Goal: Task Accomplishment & Management: Manage account settings

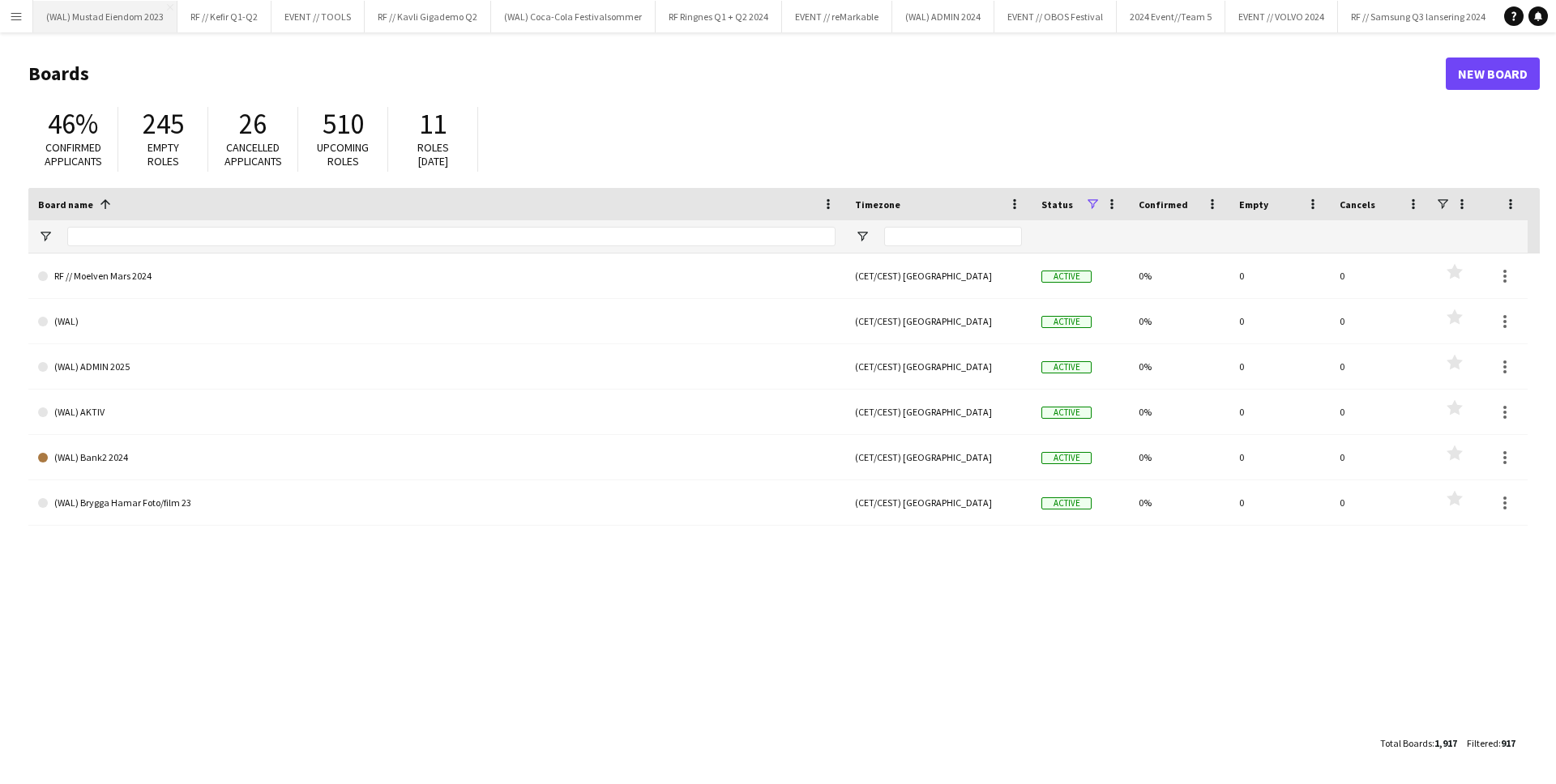
click at [33, 20] on button "(WAL) Mustad Eiendom 2023 Close" at bounding box center [105, 17] width 144 height 31
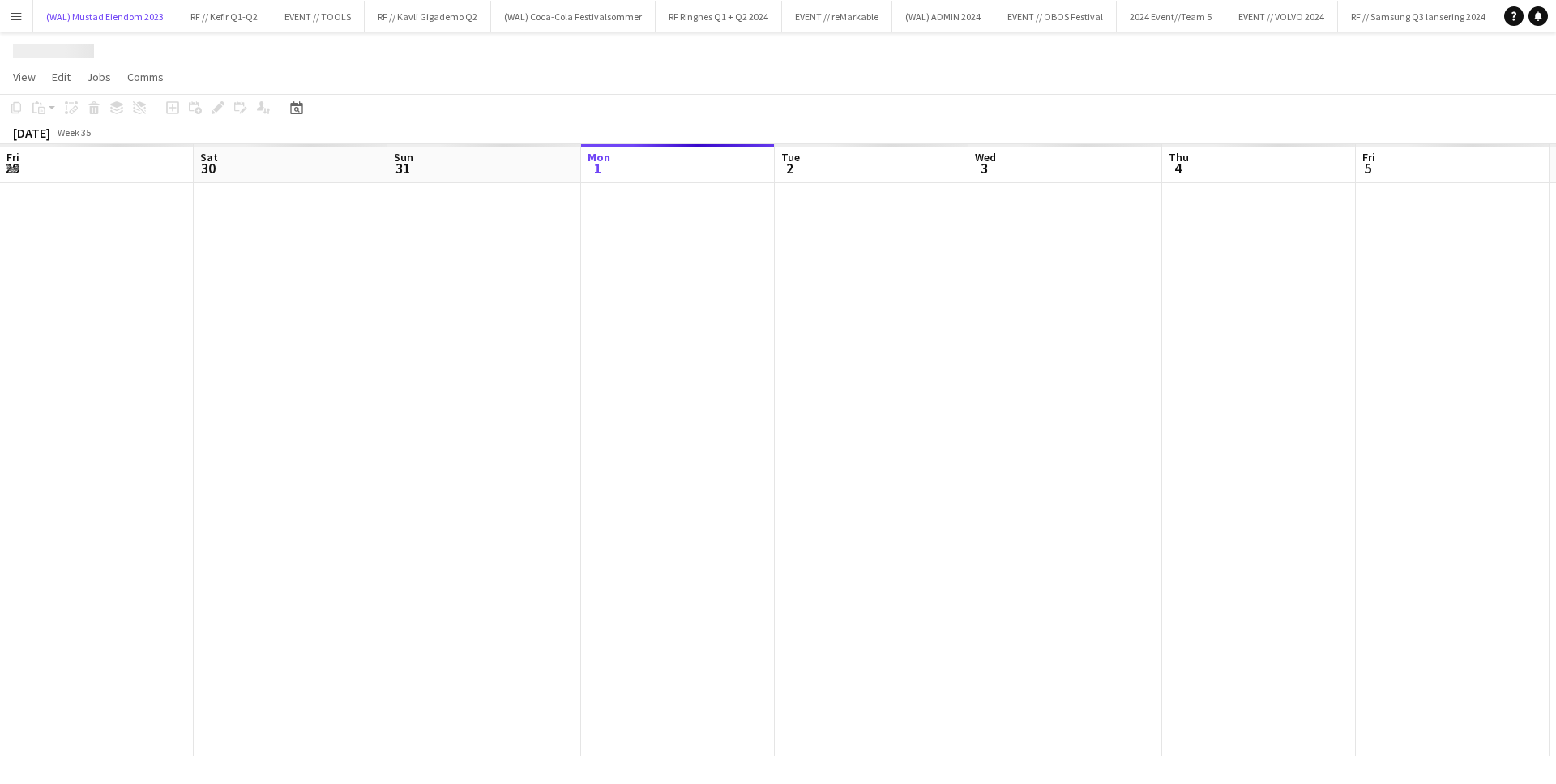
scroll to position [0, 388]
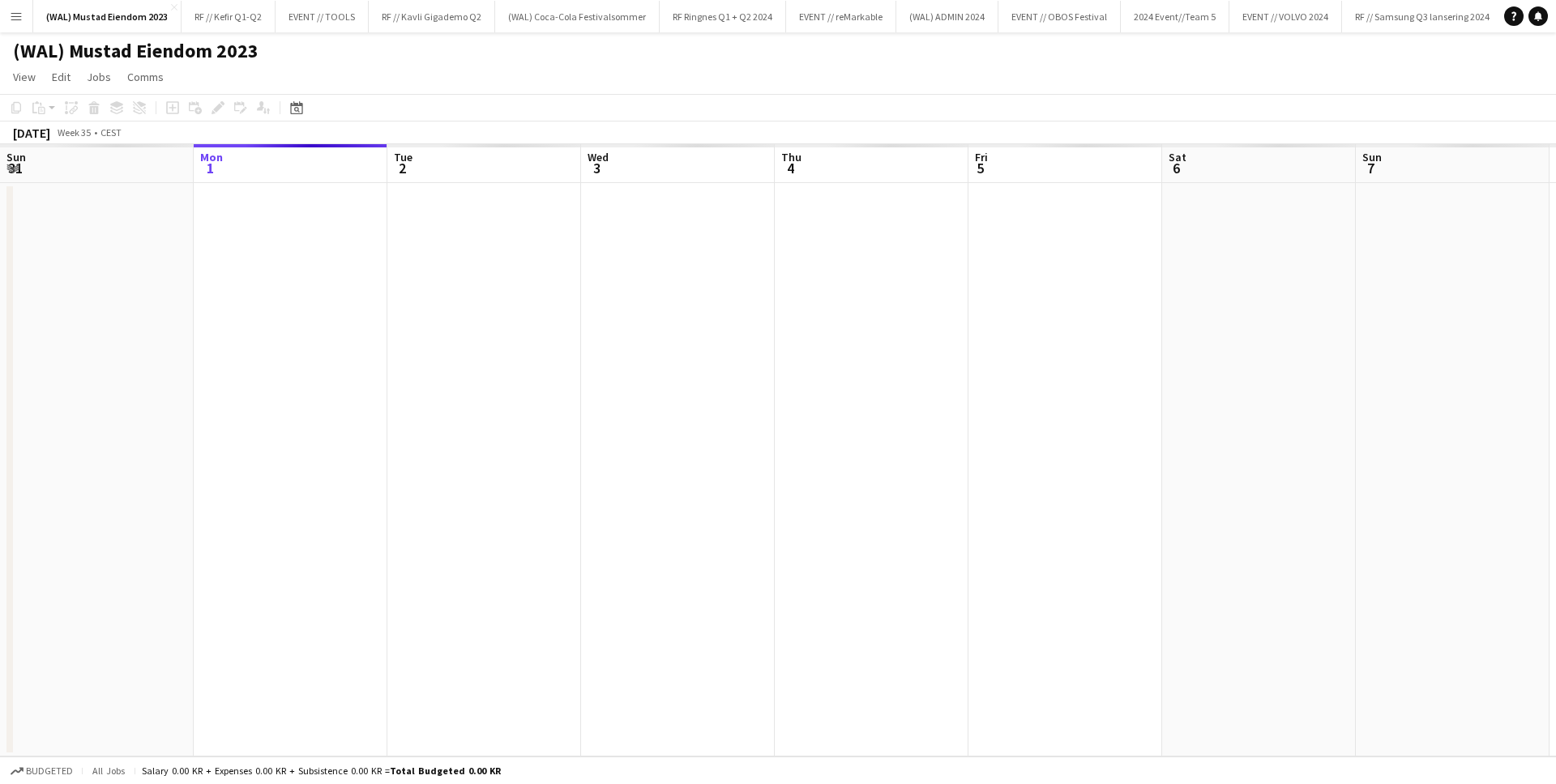
click at [28, 18] on button "Menu" at bounding box center [16, 16] width 32 height 32
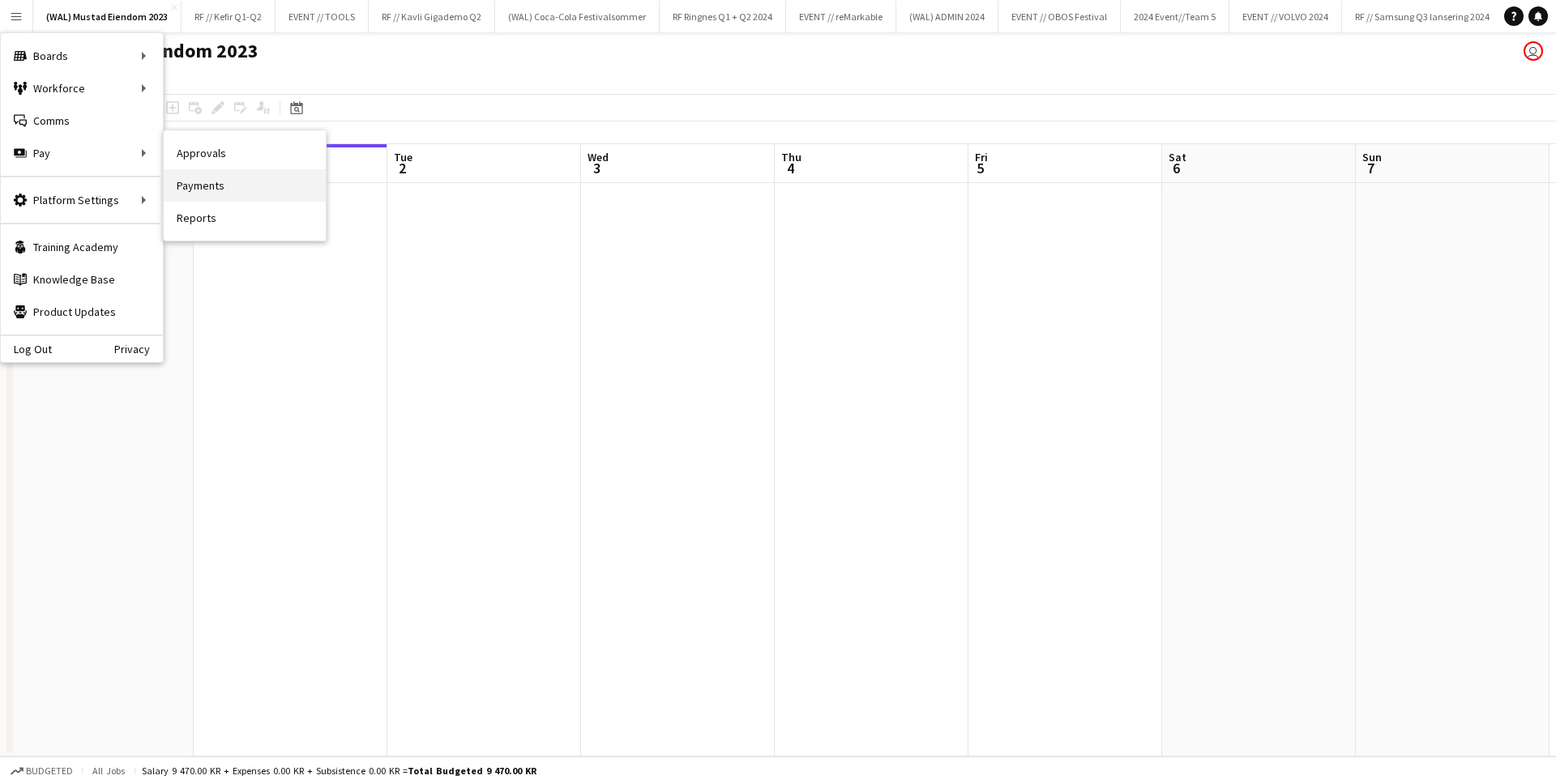
click at [223, 176] on link "Payments" at bounding box center [245, 185] width 162 height 32
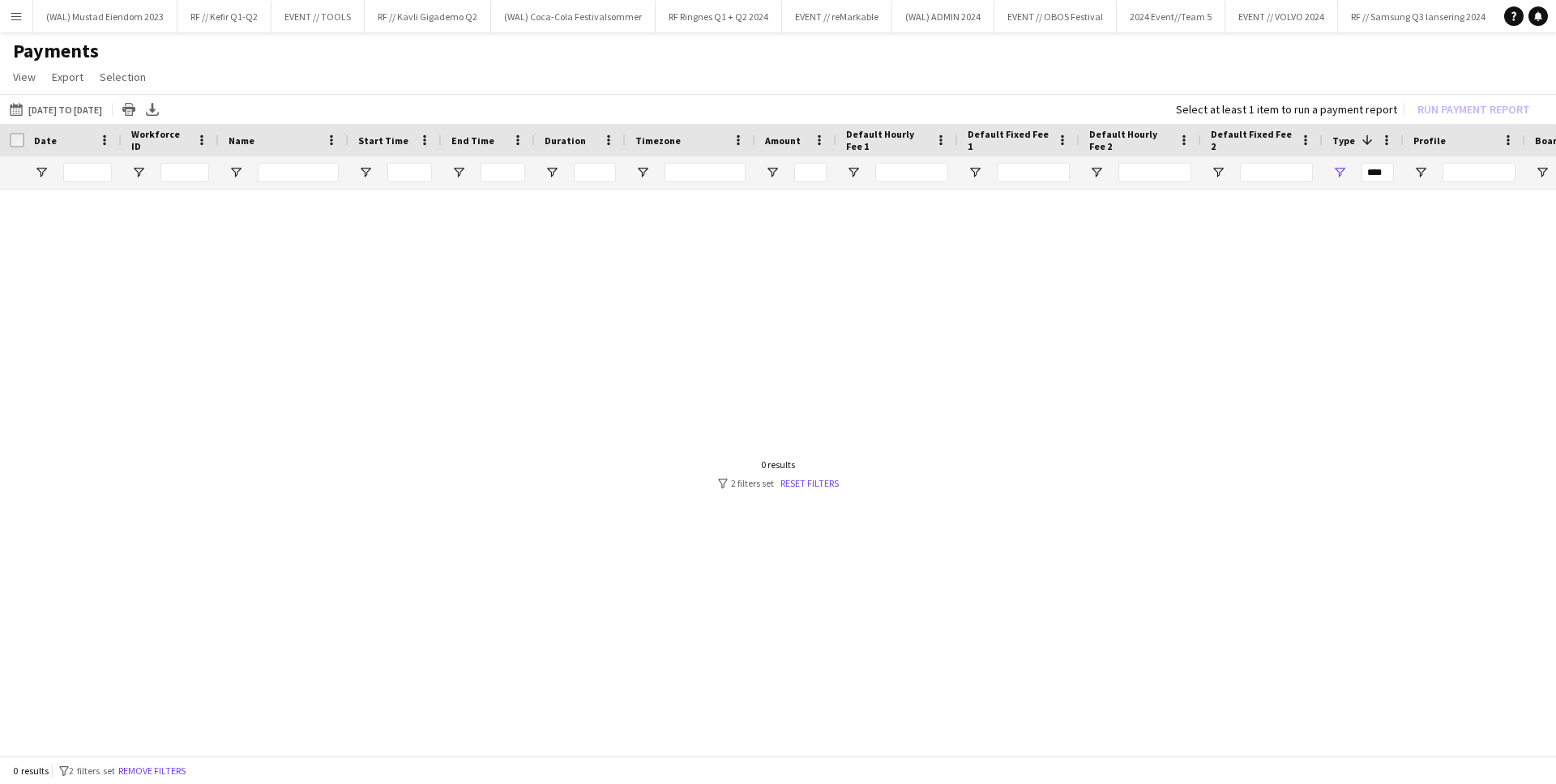
scroll to position [0, 667]
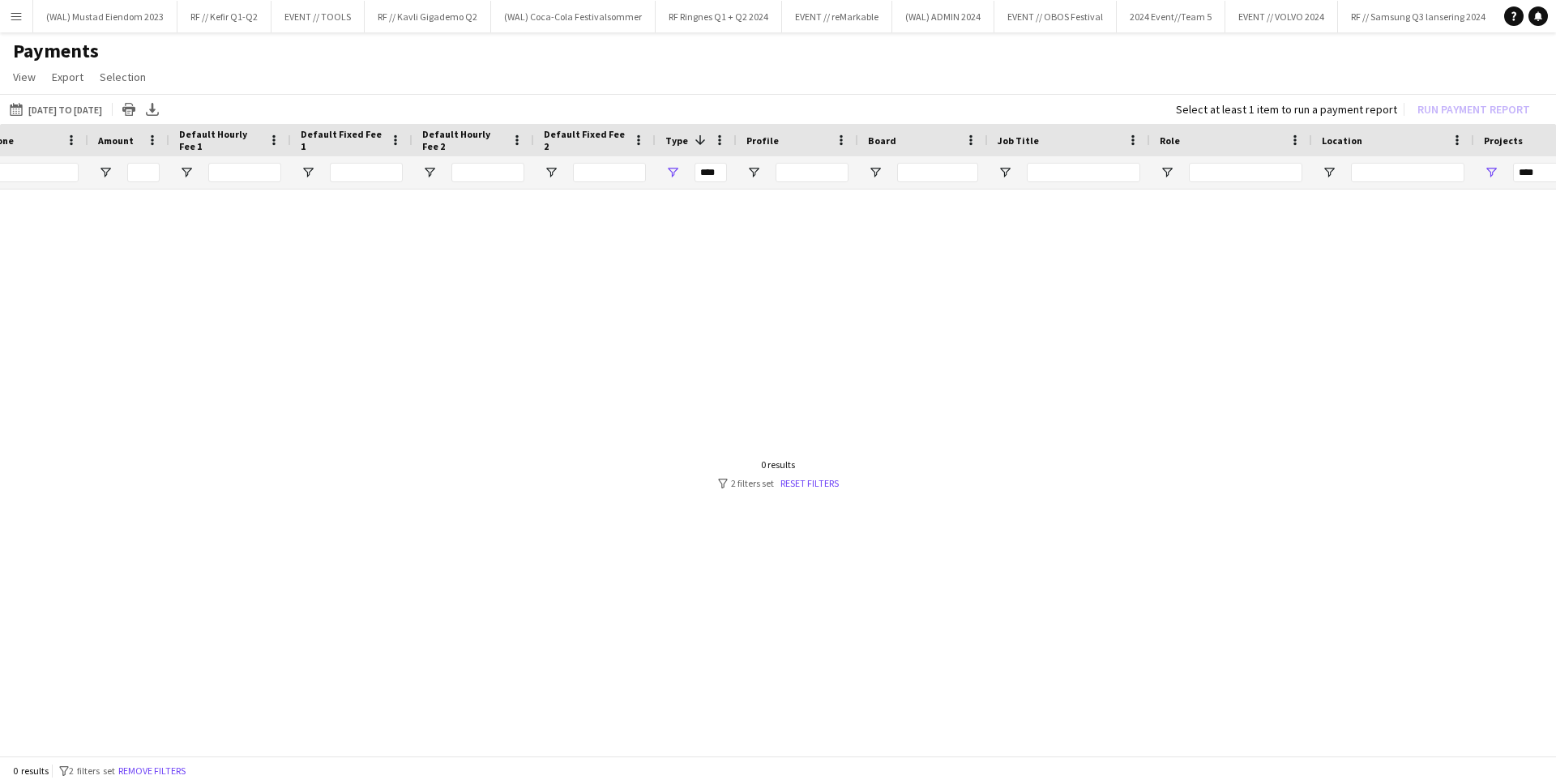
drag, startPoint x: 1190, startPoint y: 317, endPoint x: 1204, endPoint y: 293, distance: 27.8
click at [1196, 309] on div at bounding box center [778, 469] width 1556 height 557
click at [1488, 161] on div "***" at bounding box center [1548, 172] width 146 height 32
click at [1492, 165] on span "Open Filter Menu" at bounding box center [1491, 172] width 15 height 15
type input "**********"
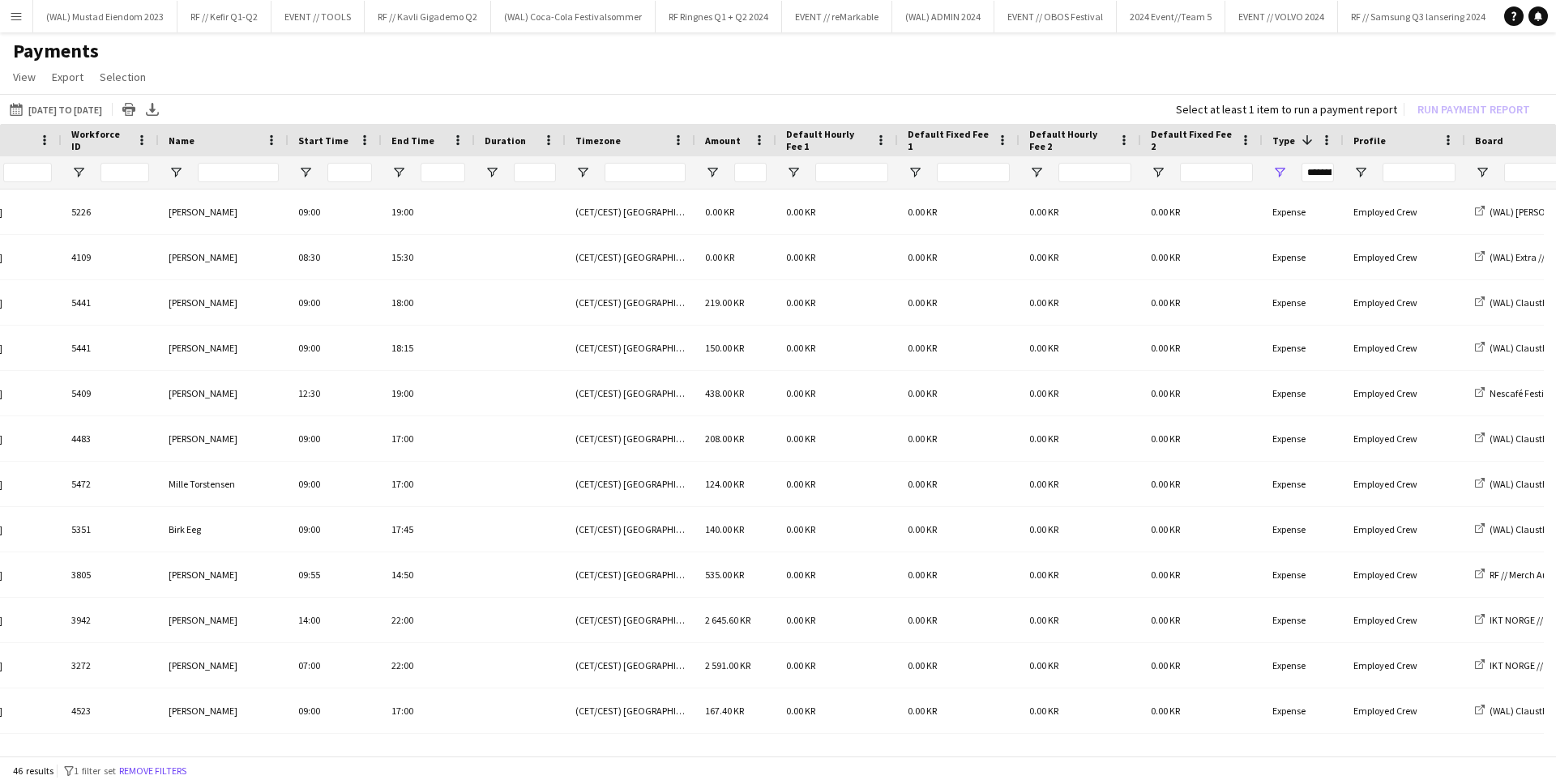
scroll to position [0, 0]
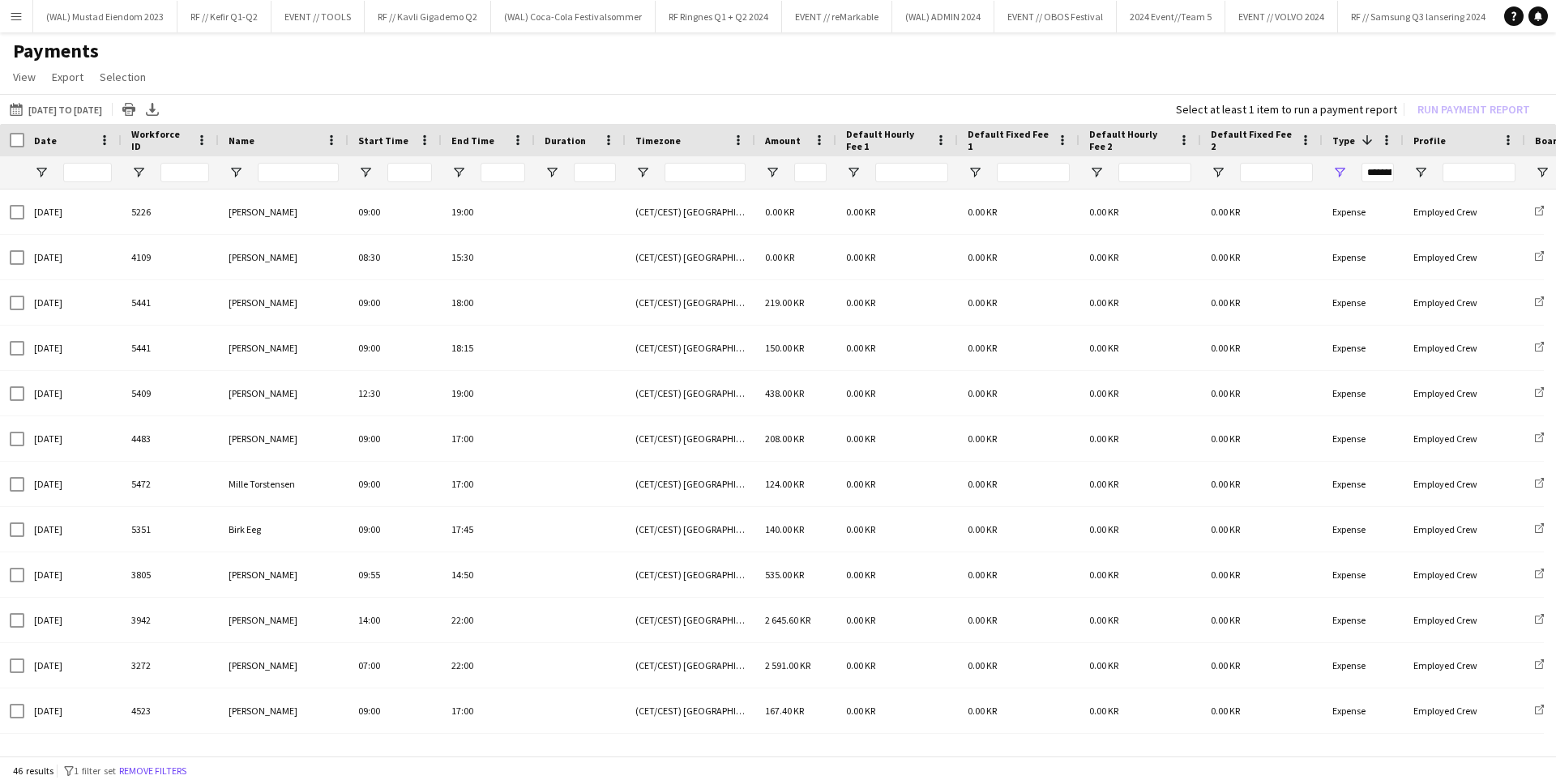
click at [13, 18] on app-icon "Menu" at bounding box center [17, 17] width 13 height 13
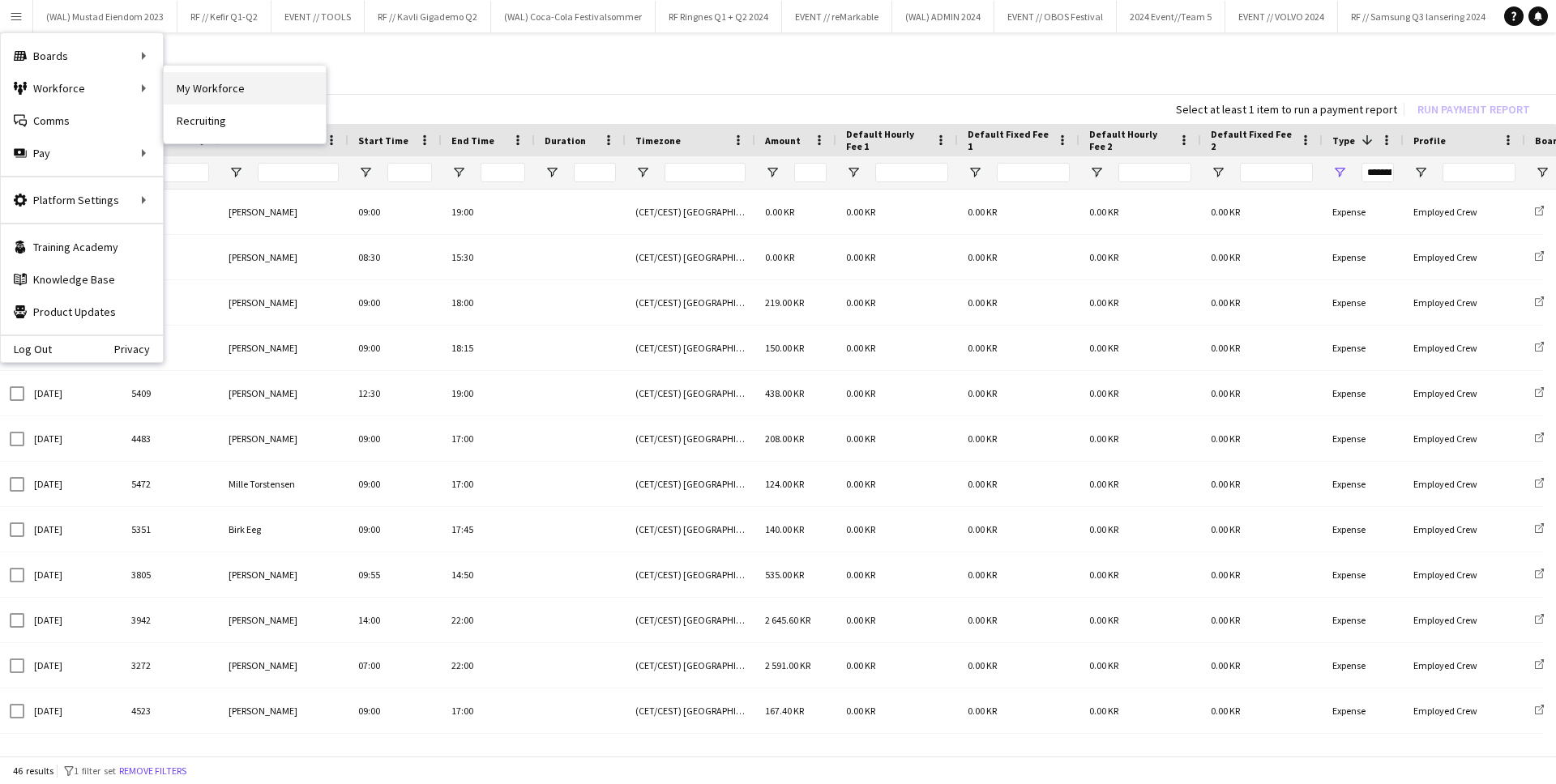
click at [217, 84] on link "My Workforce" at bounding box center [245, 88] width 162 height 32
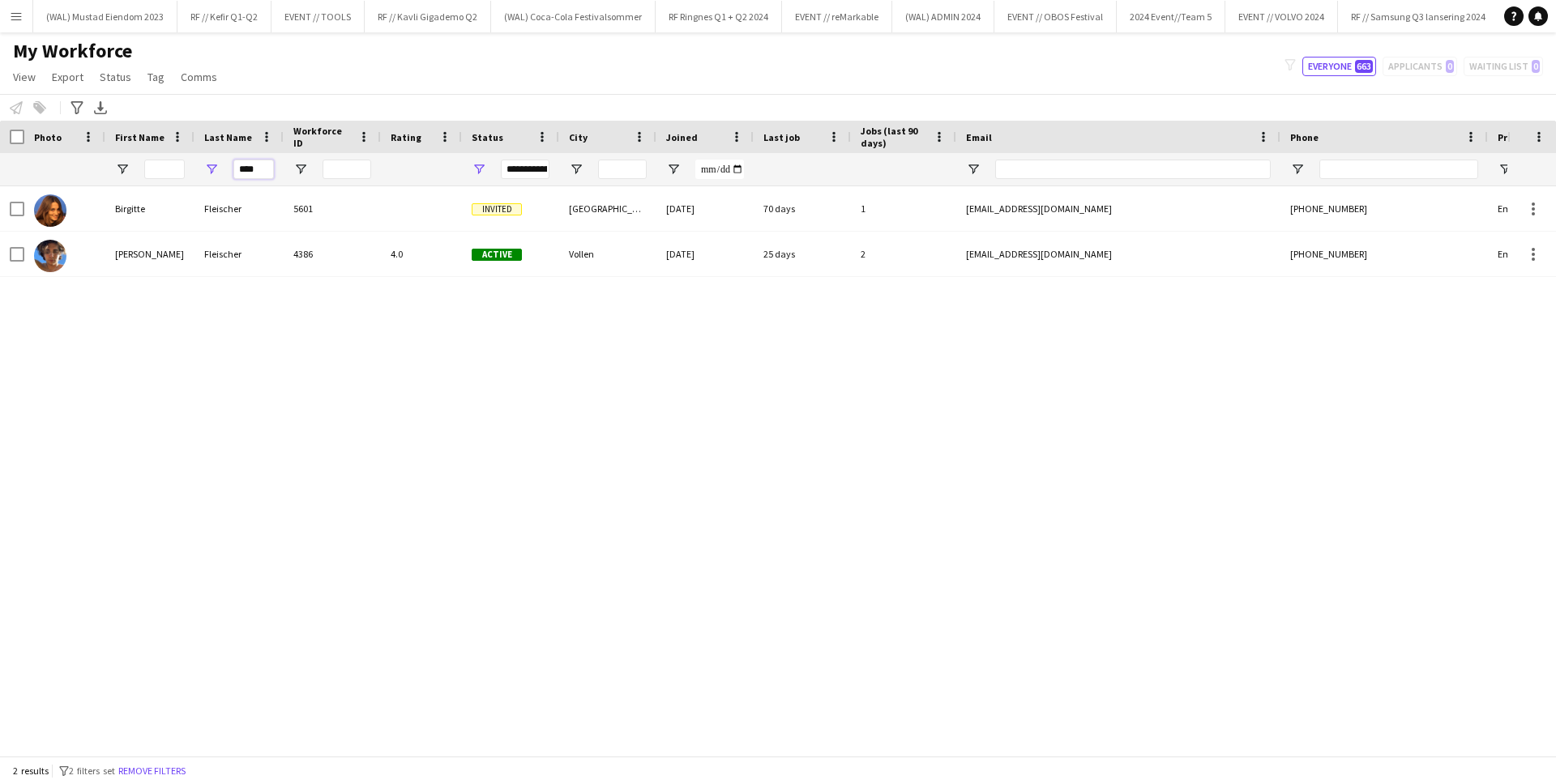
click at [256, 170] on input "****" at bounding box center [254, 169] width 41 height 19
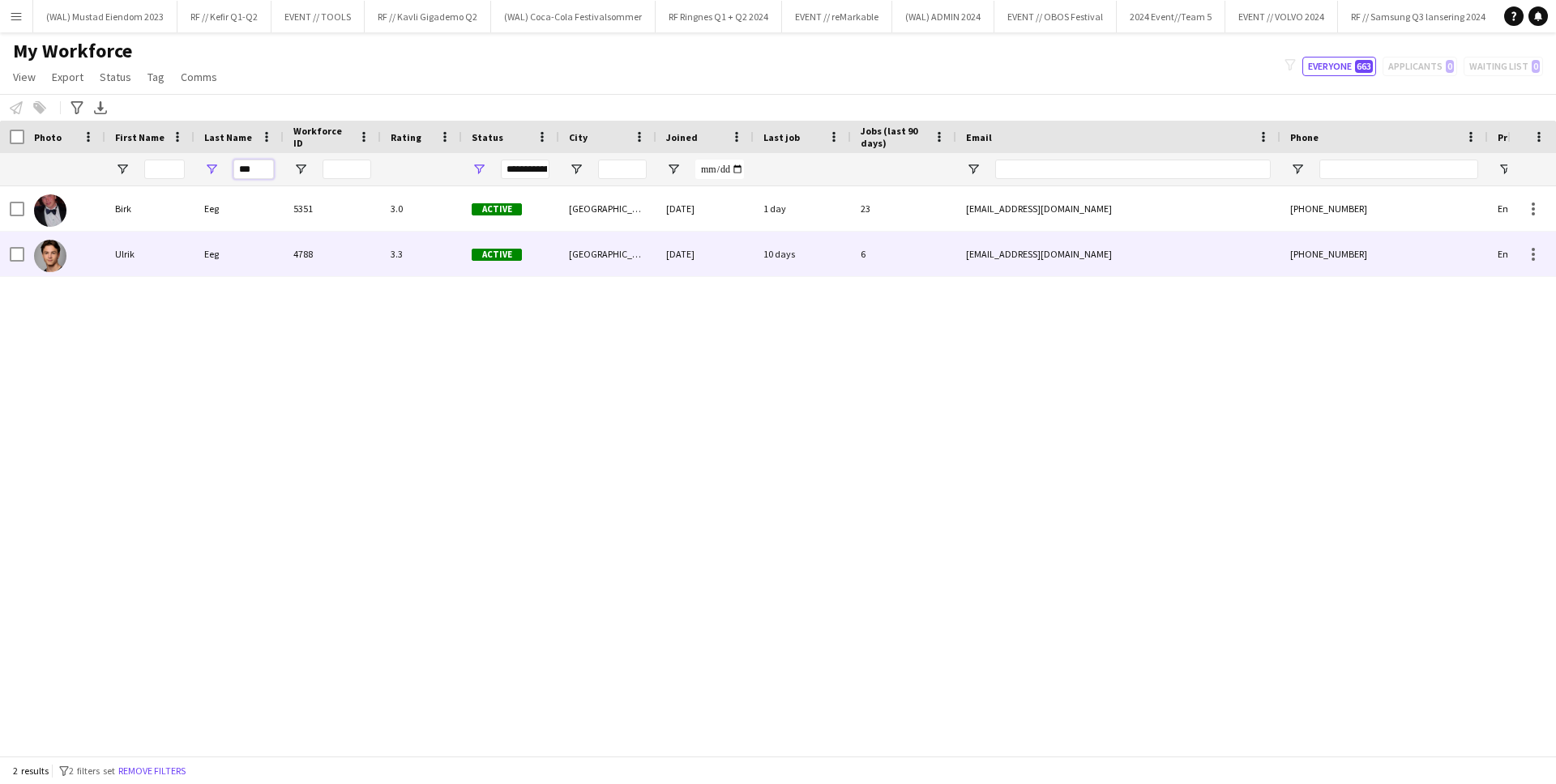
type input "***"
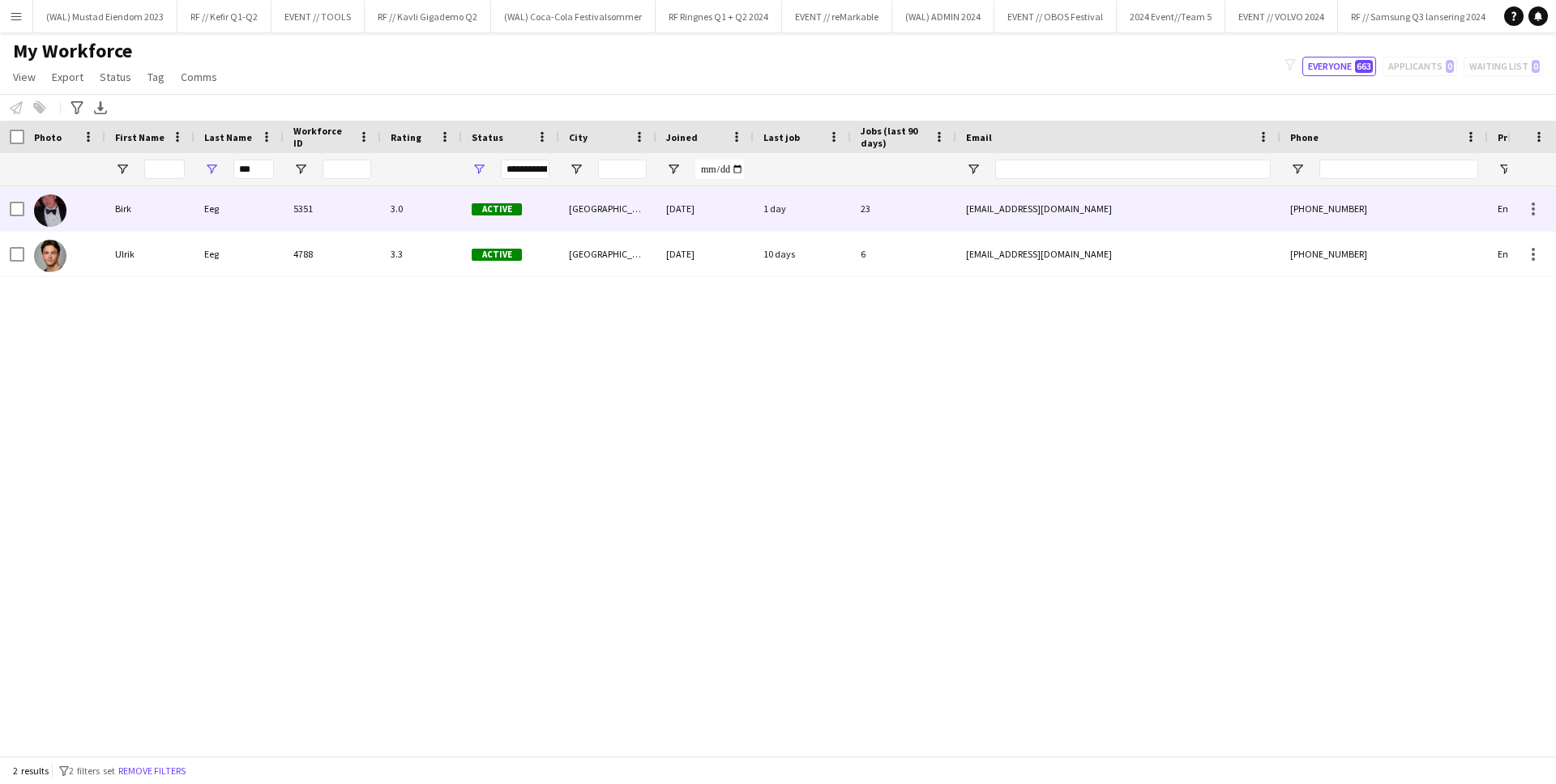
click at [257, 203] on div "Eeg" at bounding box center [239, 208] width 90 height 44
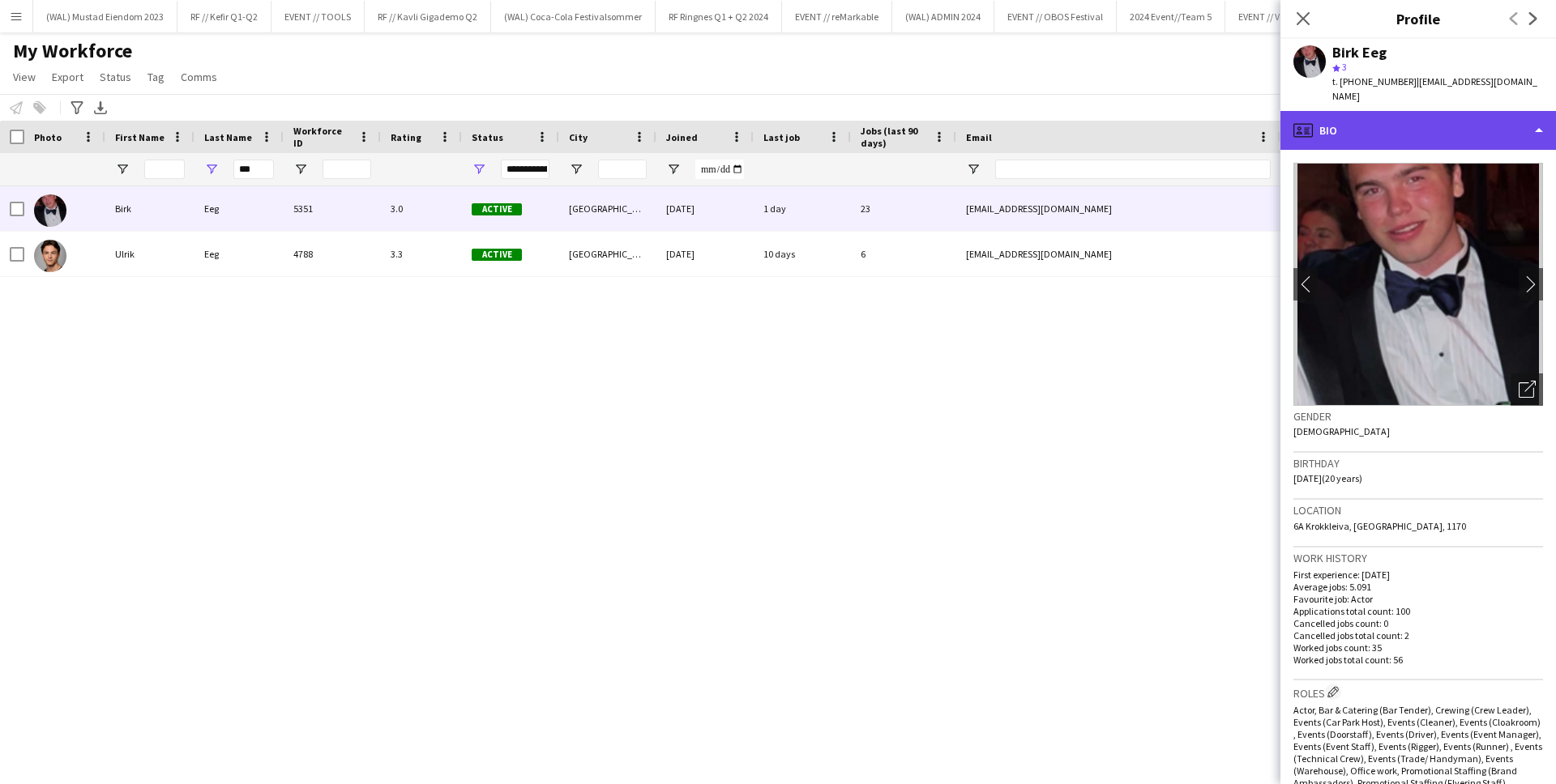
click at [1514, 115] on div "profile Bio" at bounding box center [1418, 130] width 276 height 39
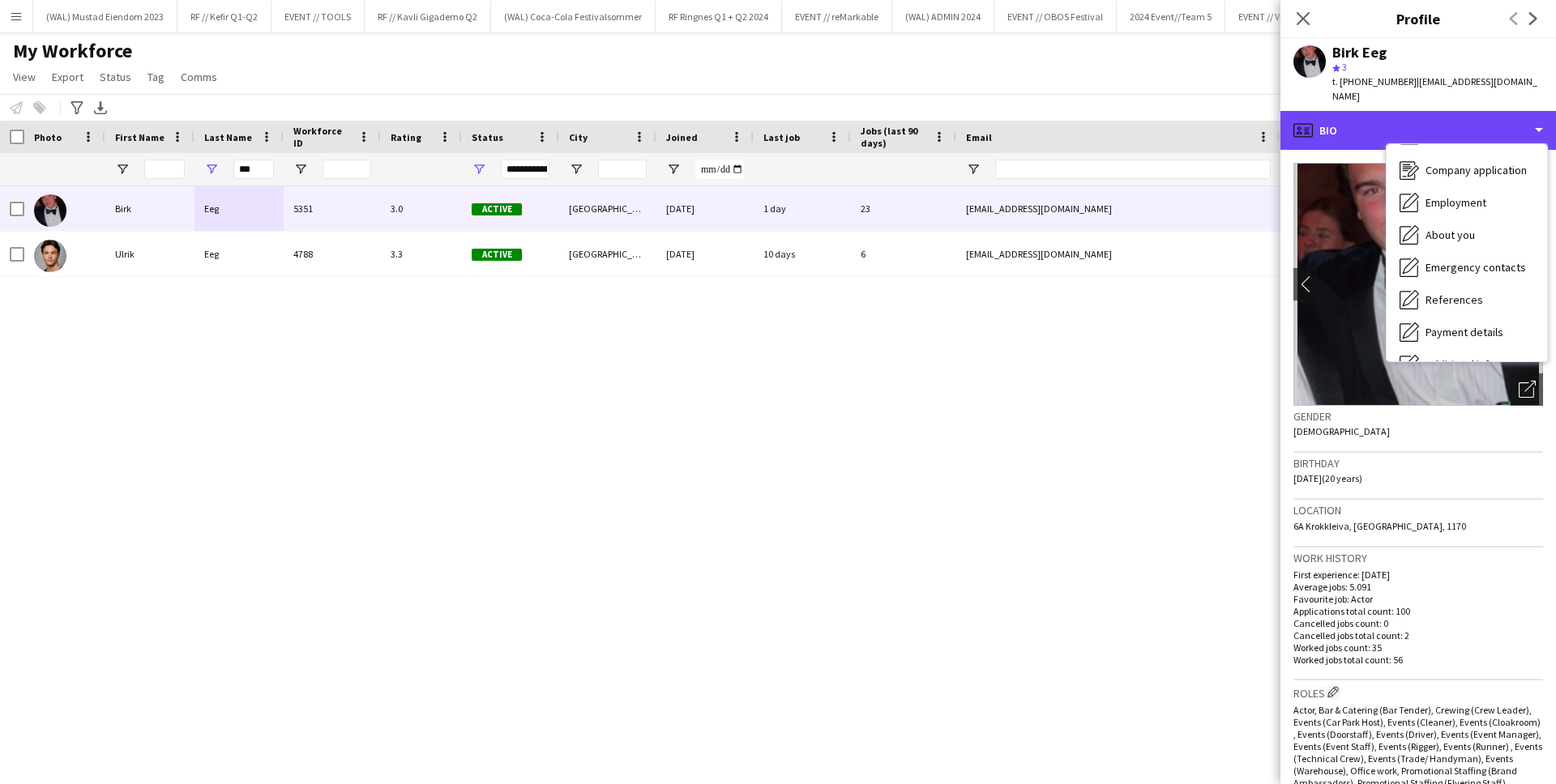
scroll to position [4, 0]
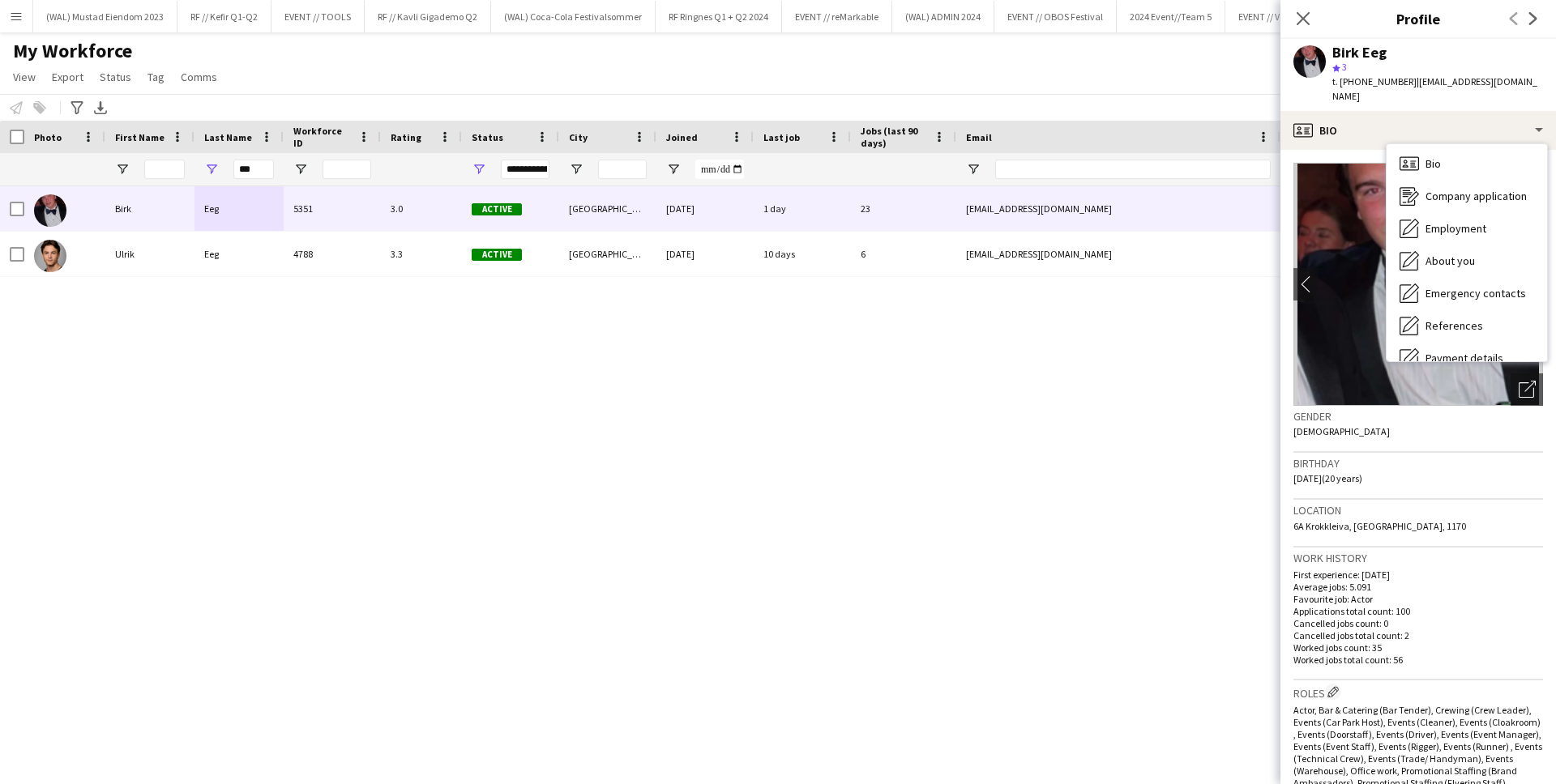
click at [656, 457] on div "[PERSON_NAME] 5351 3.0 Active [GEOGRAPHIC_DATA] [DATE] 1 day 23 [EMAIL_ADDRESS]…" at bounding box center [754, 465] width 1508 height 557
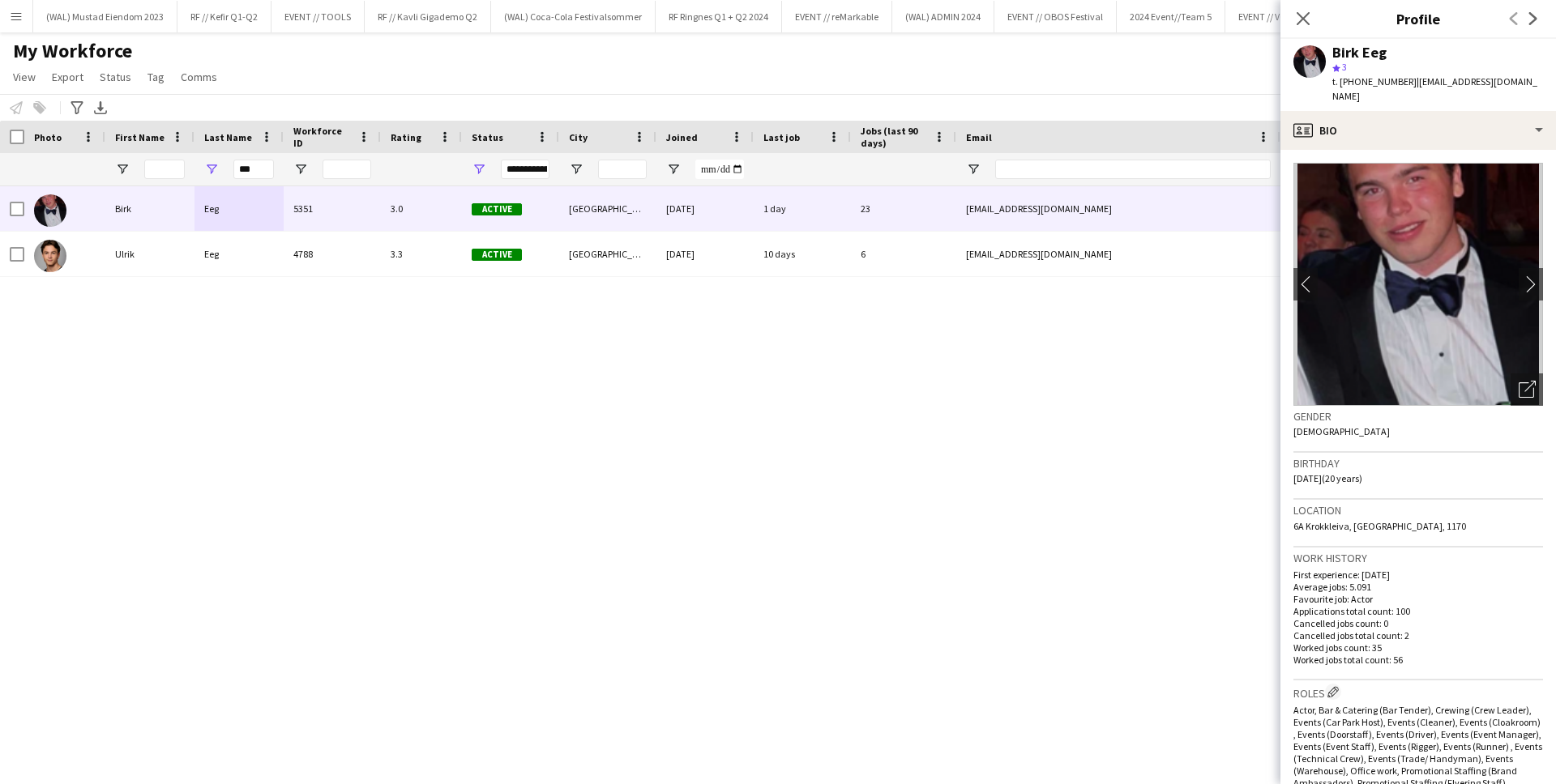
click at [683, 454] on div "[PERSON_NAME] 5351 3.0 Active [GEOGRAPHIC_DATA] [DATE] 1 day 23 [EMAIL_ADDRESS]…" at bounding box center [754, 465] width 1508 height 557
click at [20, 19] on app-icon "Menu" at bounding box center [17, 17] width 13 height 13
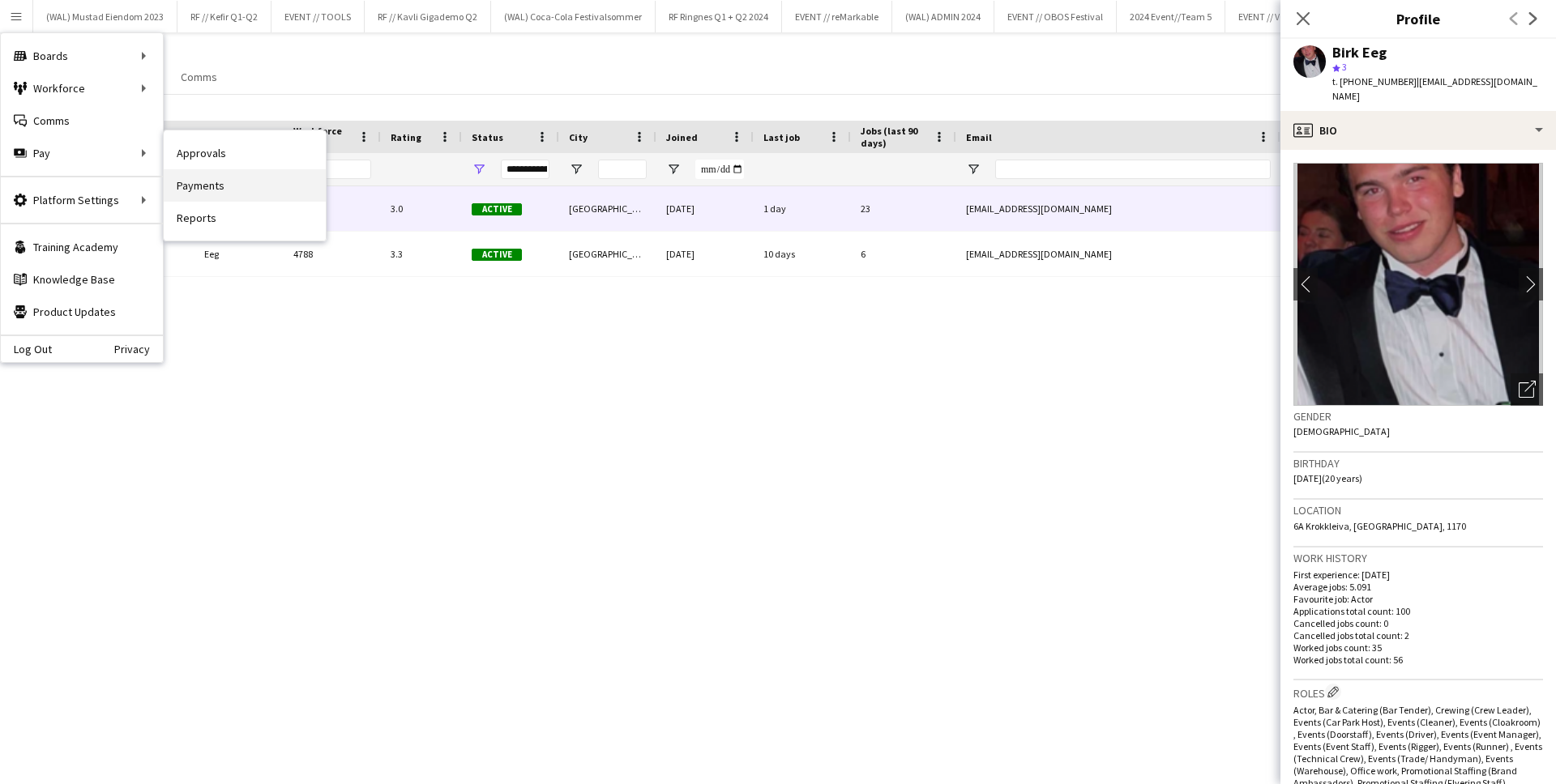
click at [275, 192] on link "Payments" at bounding box center [245, 185] width 162 height 32
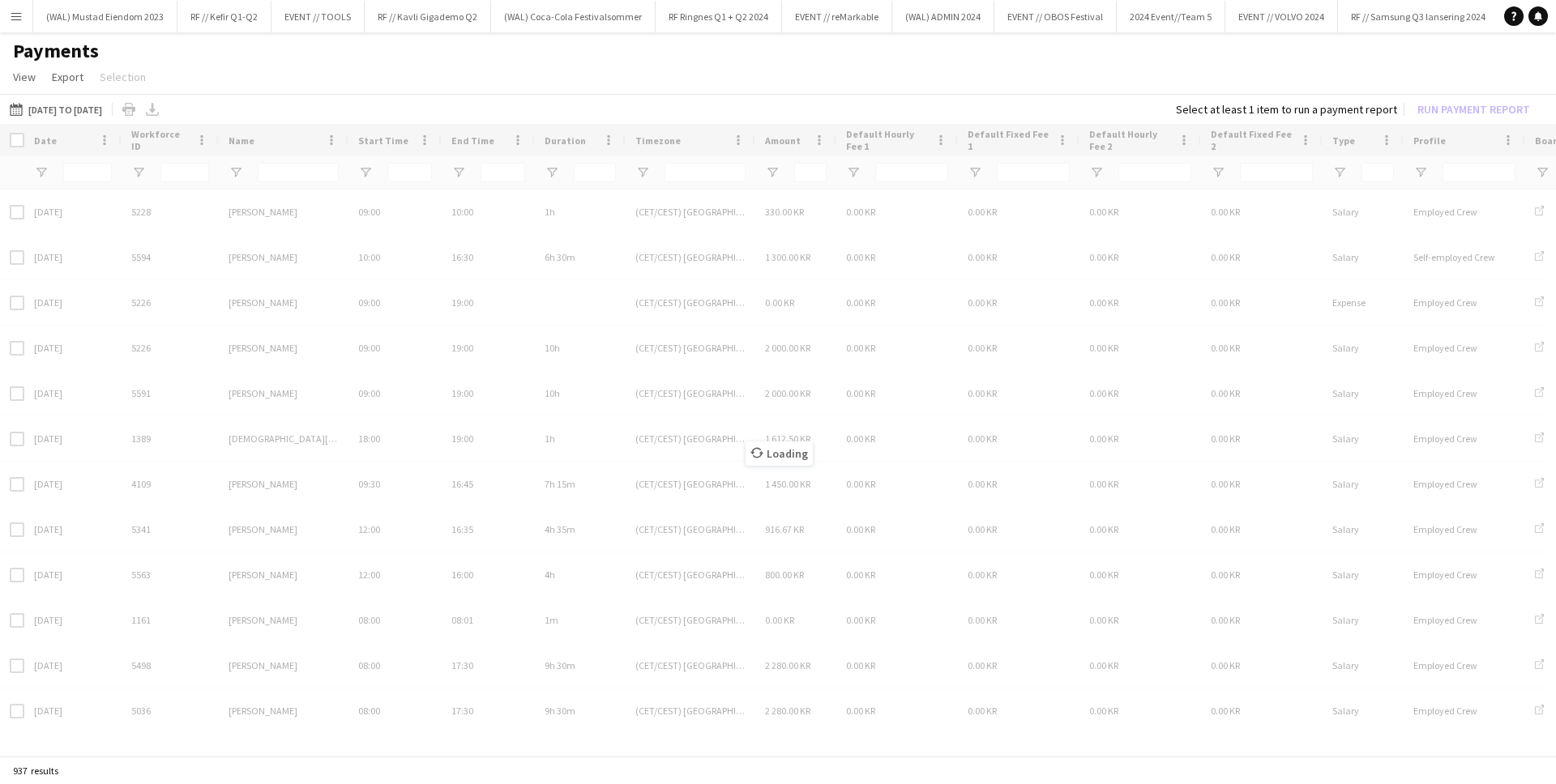
type input "**********"
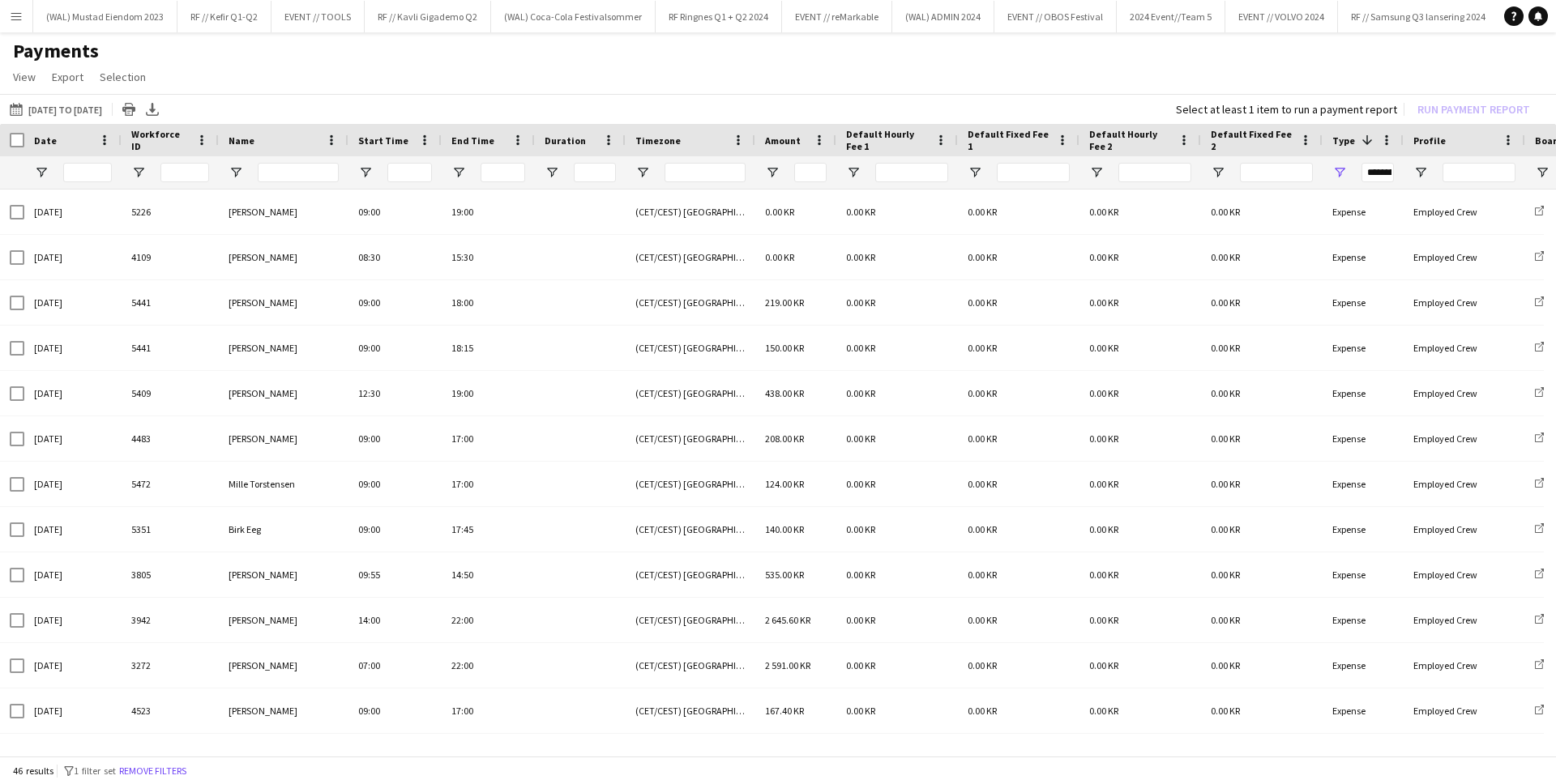
click at [19, 9] on button "Menu" at bounding box center [16, 16] width 32 height 32
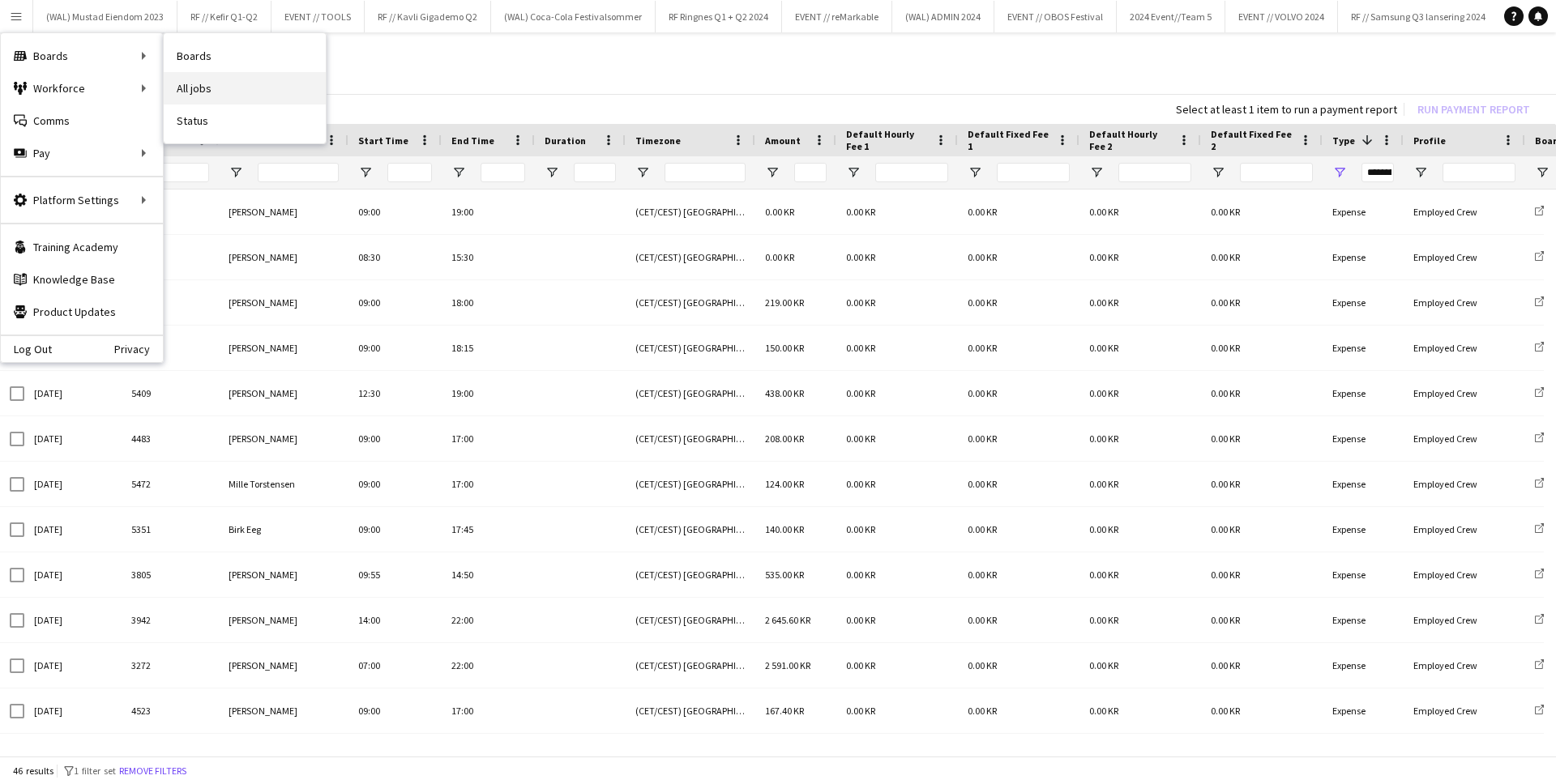
click at [191, 88] on link "All jobs" at bounding box center [245, 88] width 162 height 32
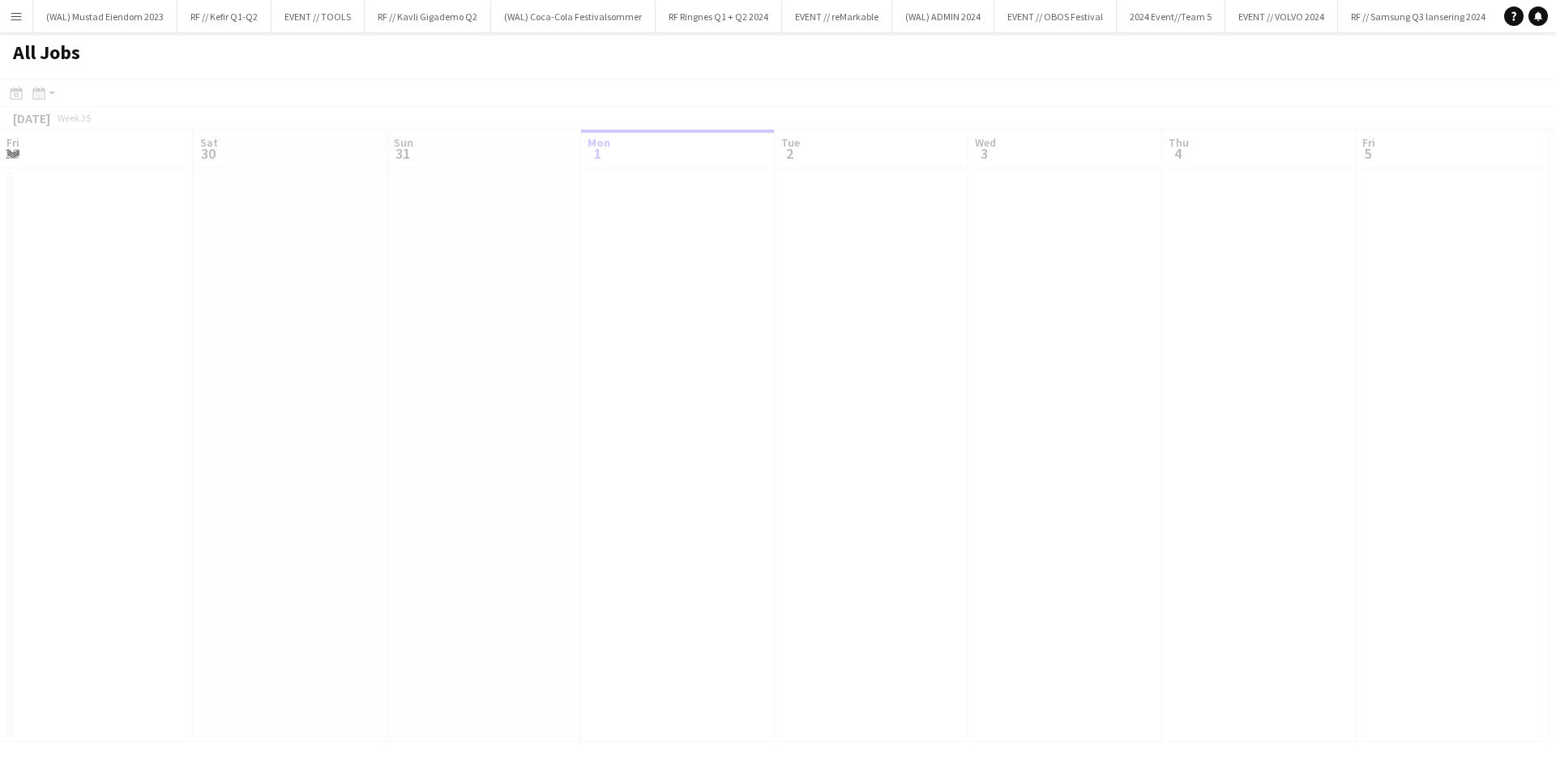
scroll to position [0, 388]
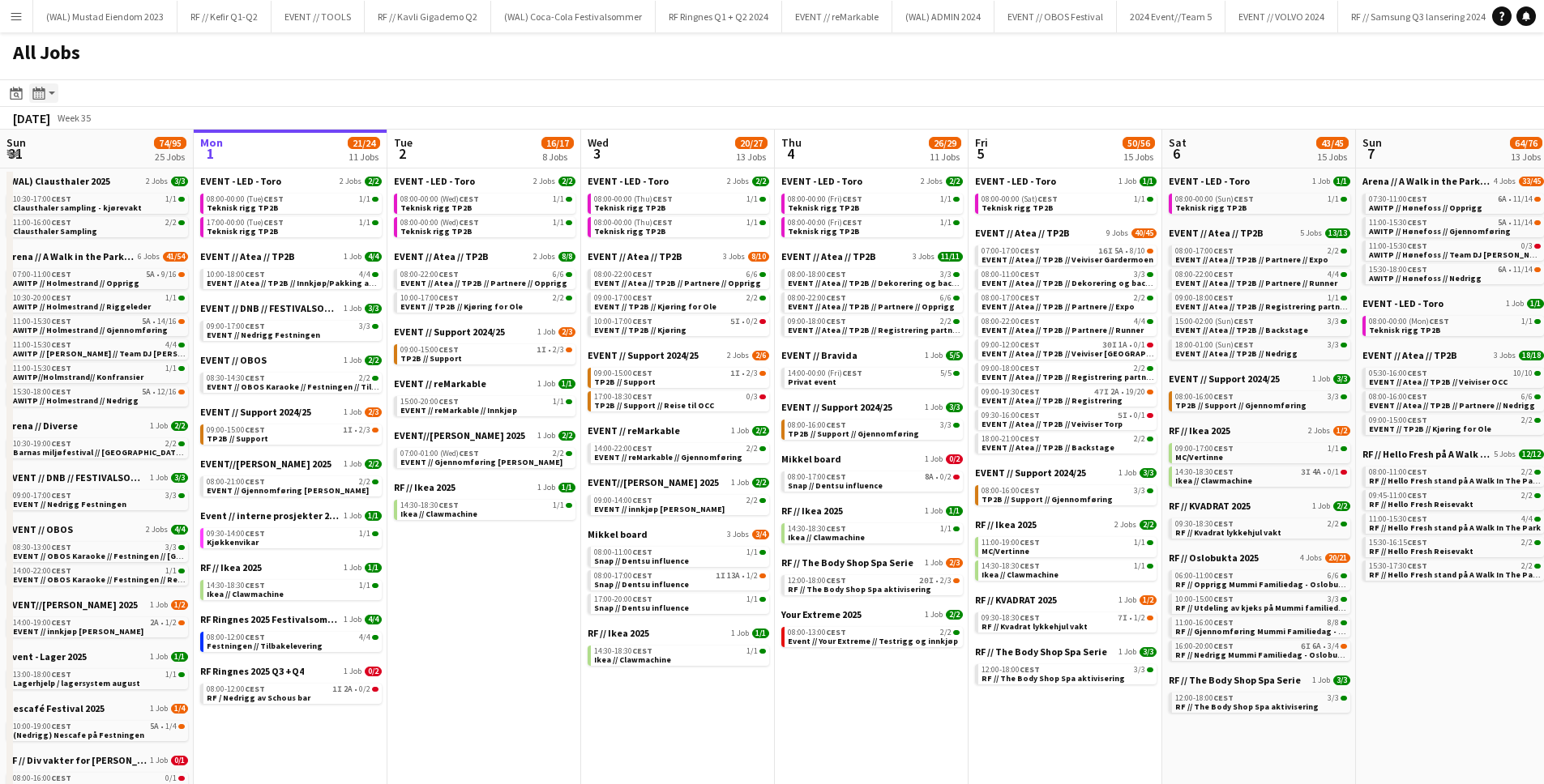
click at [46, 83] on div "Month view / Day view" at bounding box center [39, 92] width 19 height 19
click at [97, 152] on link "Day view by Job" at bounding box center [88, 151] width 90 height 15
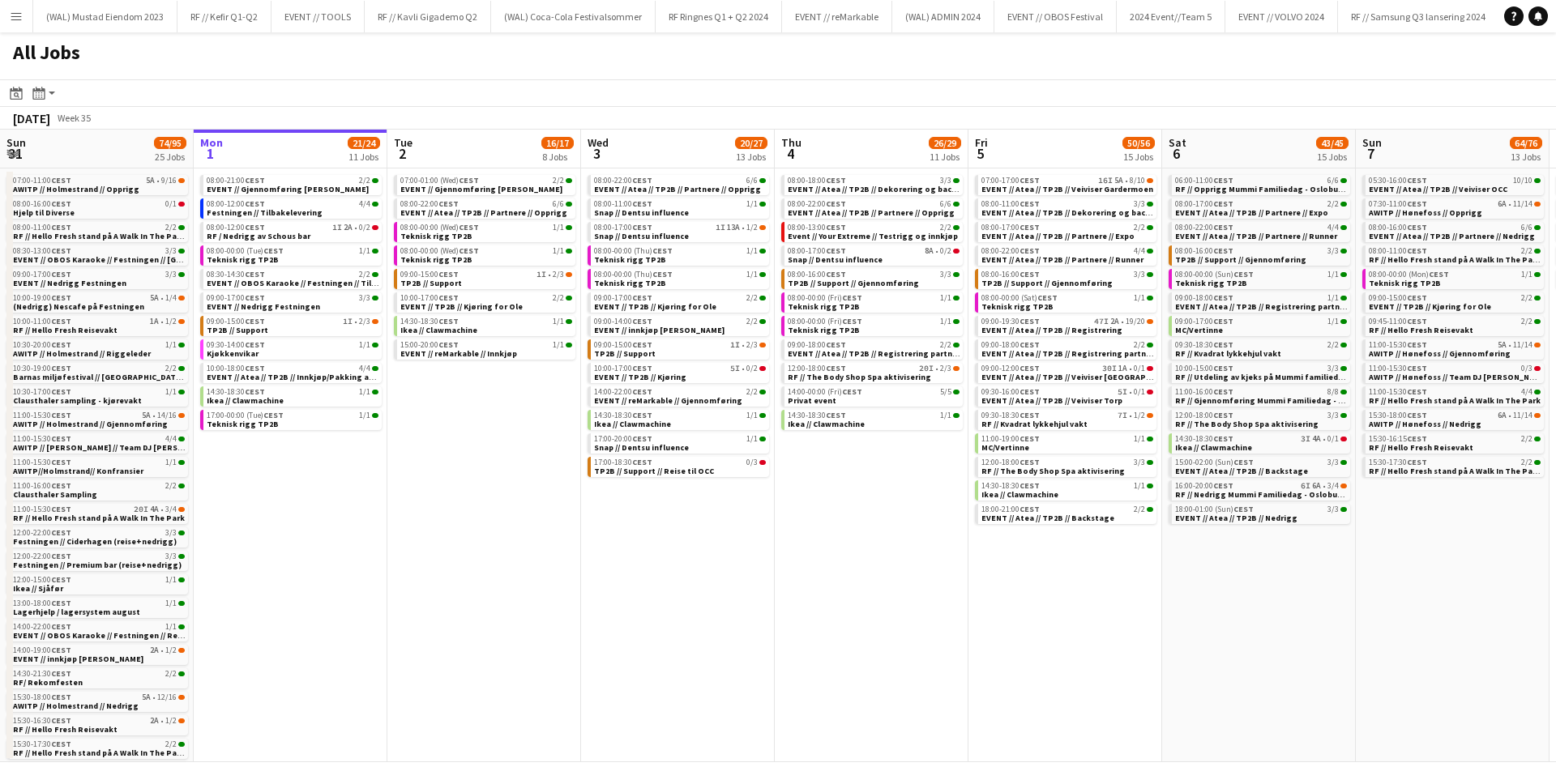
click at [31, 116] on div "[DATE]" at bounding box center [31, 118] width 37 height 17
click at [18, 91] on icon "Date picker" at bounding box center [17, 93] width 13 height 13
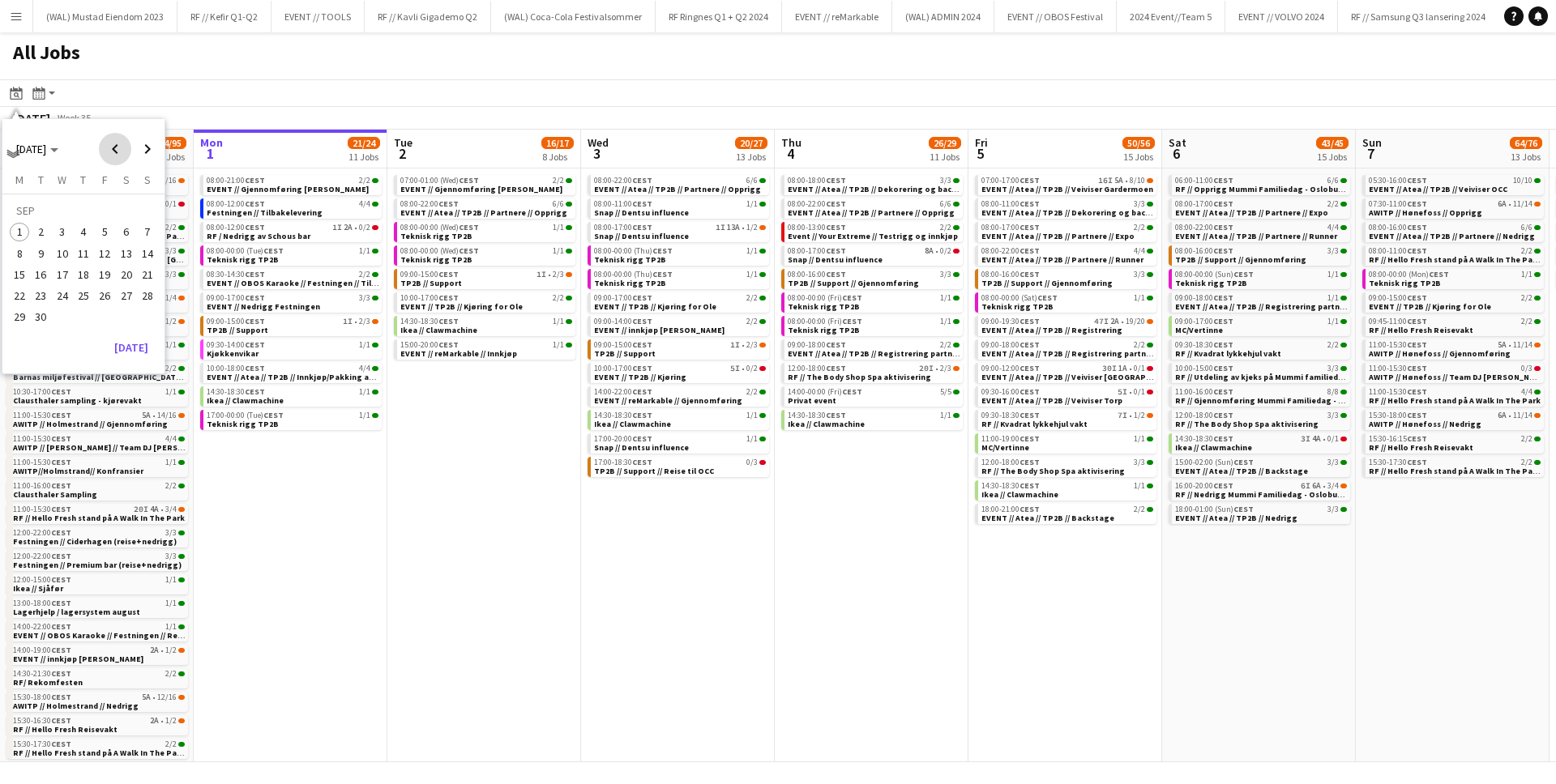
click at [124, 143] on span "Previous month" at bounding box center [114, 148] width 32 height 32
click at [79, 282] on span "21" at bounding box center [83, 279] width 19 height 19
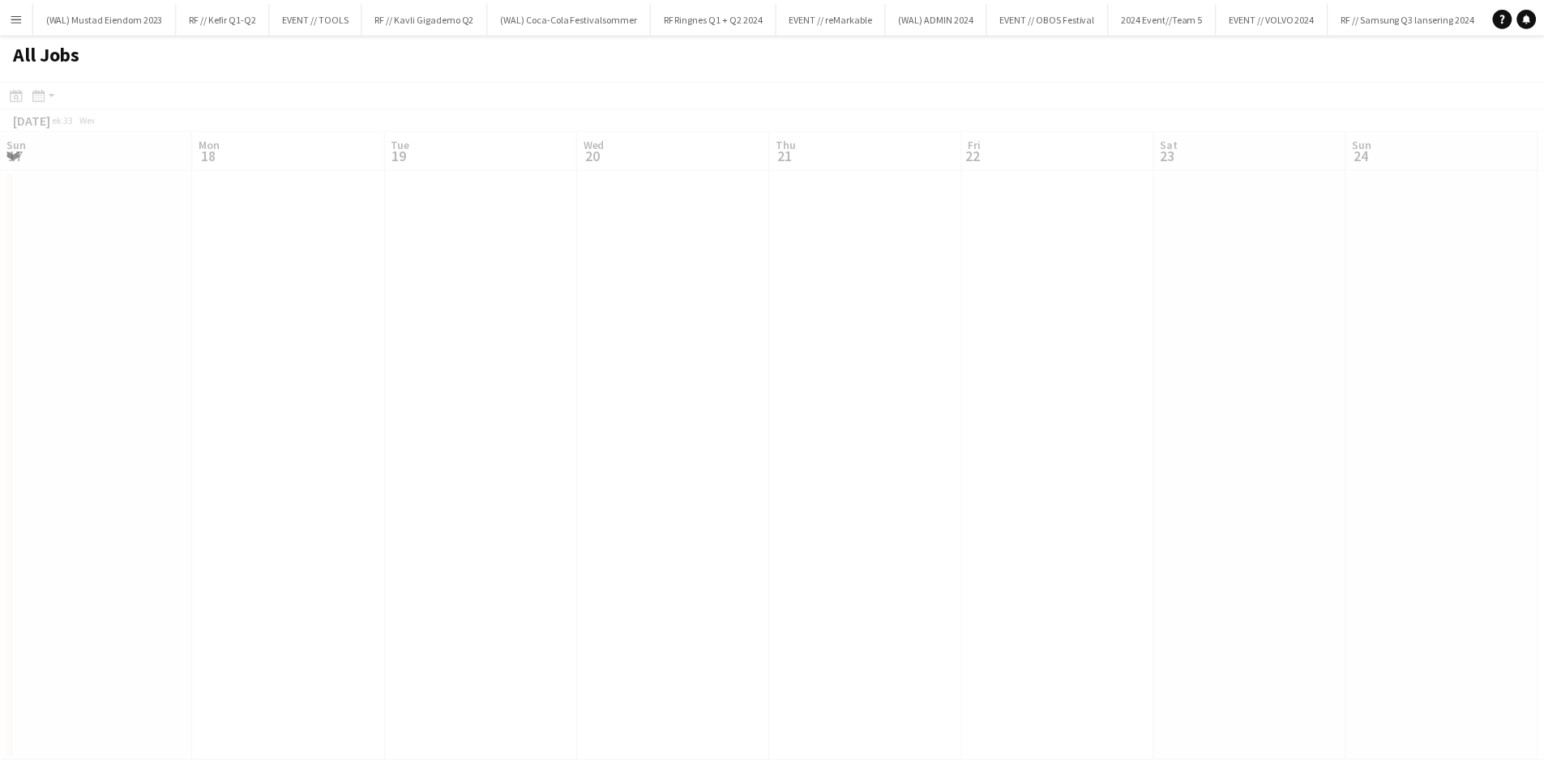
scroll to position [0, 557]
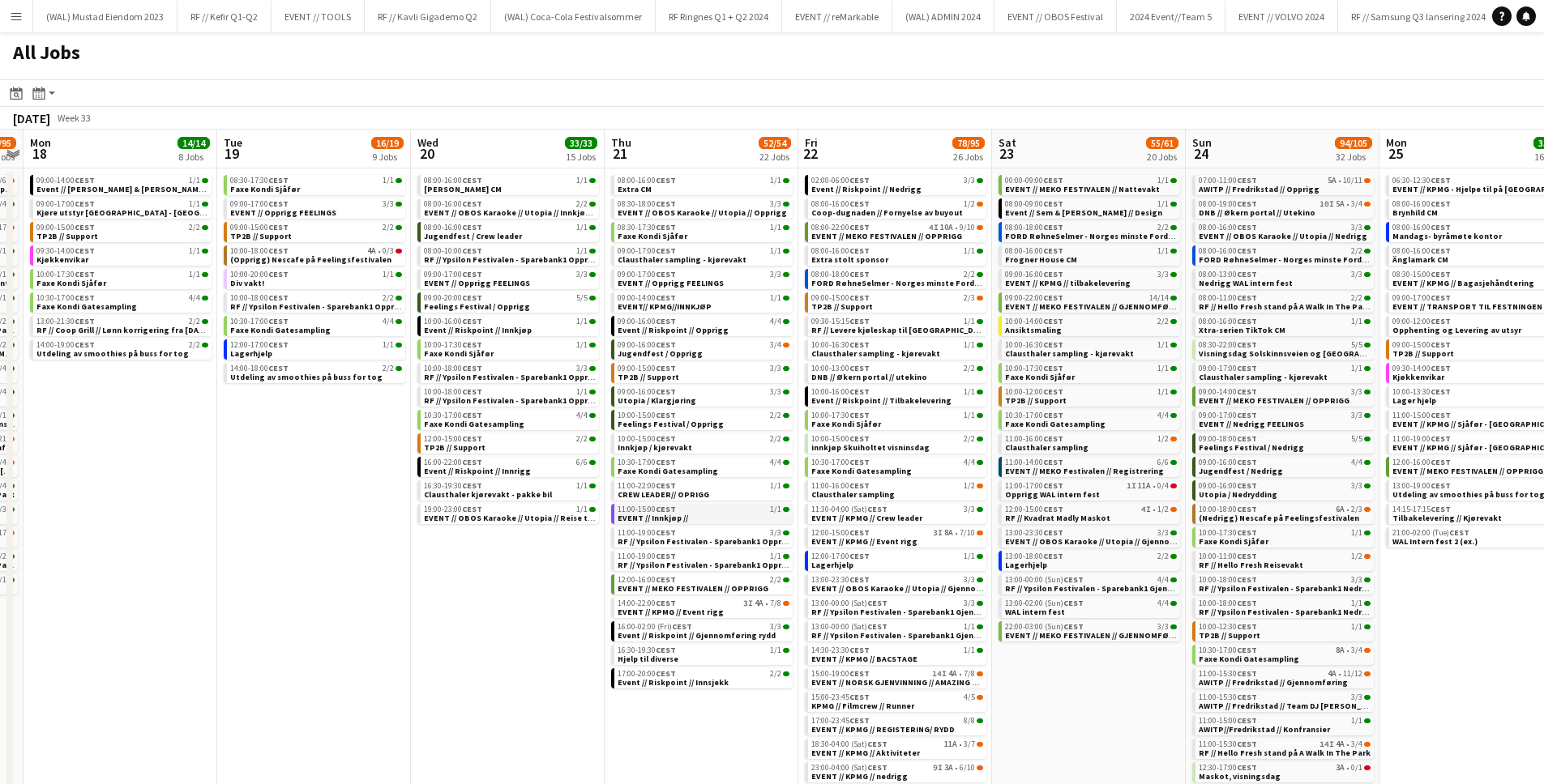
click at [688, 517] on link "11:00-15:00 CEST 1/1 EVENT // Innkjøp //" at bounding box center [703, 513] width 172 height 18
click at [676, 134] on app-all-jobs-date-header "Thu 21 52/54 22 Jobs" at bounding box center [701, 149] width 194 height 39
click at [629, 160] on app-all-jobs-date-header "Thu 21 52/54 22 Jobs" at bounding box center [701, 149] width 194 height 39
click at [691, 589] on span "EVENT // MEKO FESTIVALEN // OPPRIGG" at bounding box center [692, 588] width 150 height 10
click at [710, 610] on span "EVENT // KPMG // Event rigg" at bounding box center [670, 612] width 106 height 10
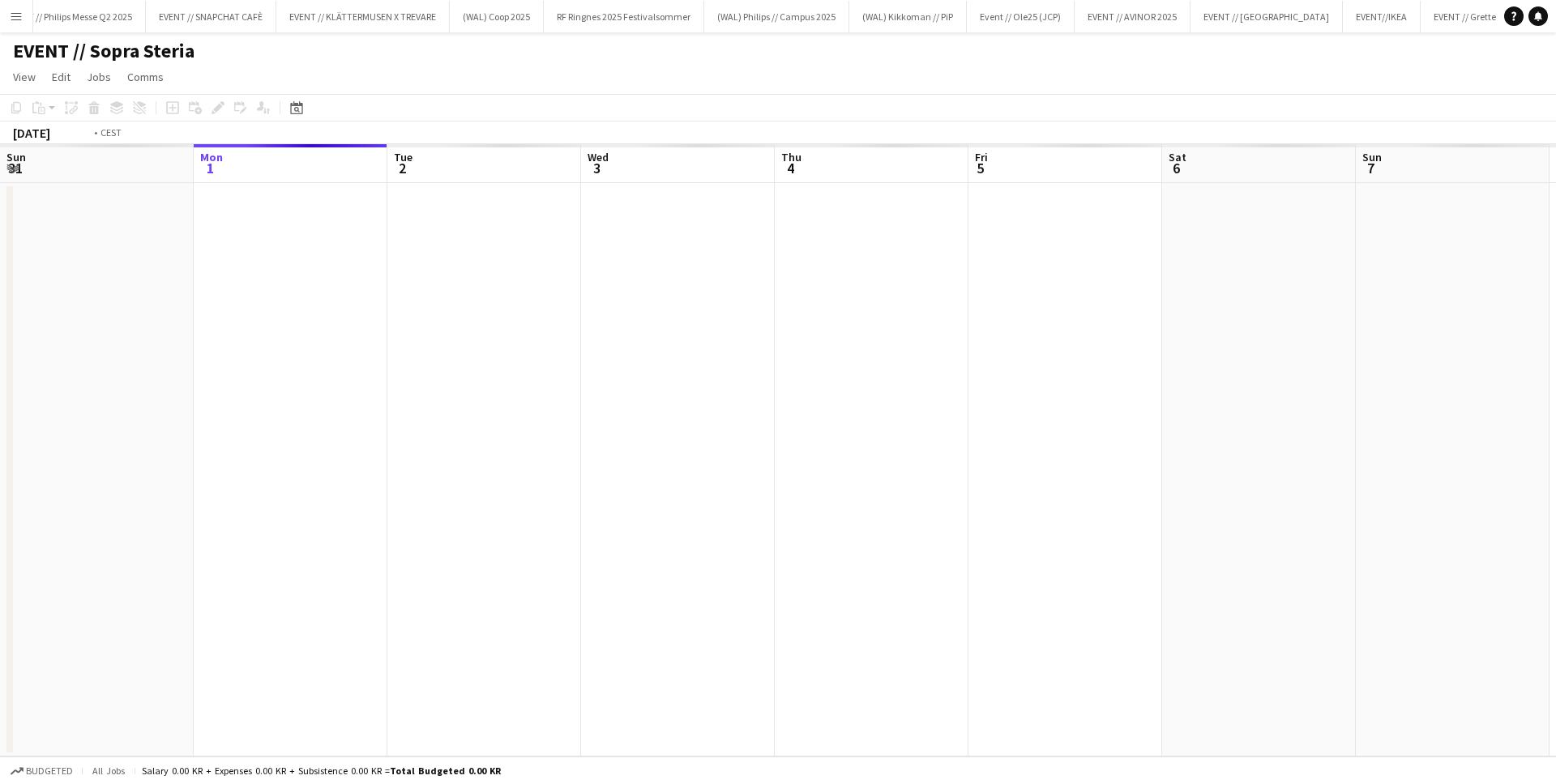
scroll to position [0, 557]
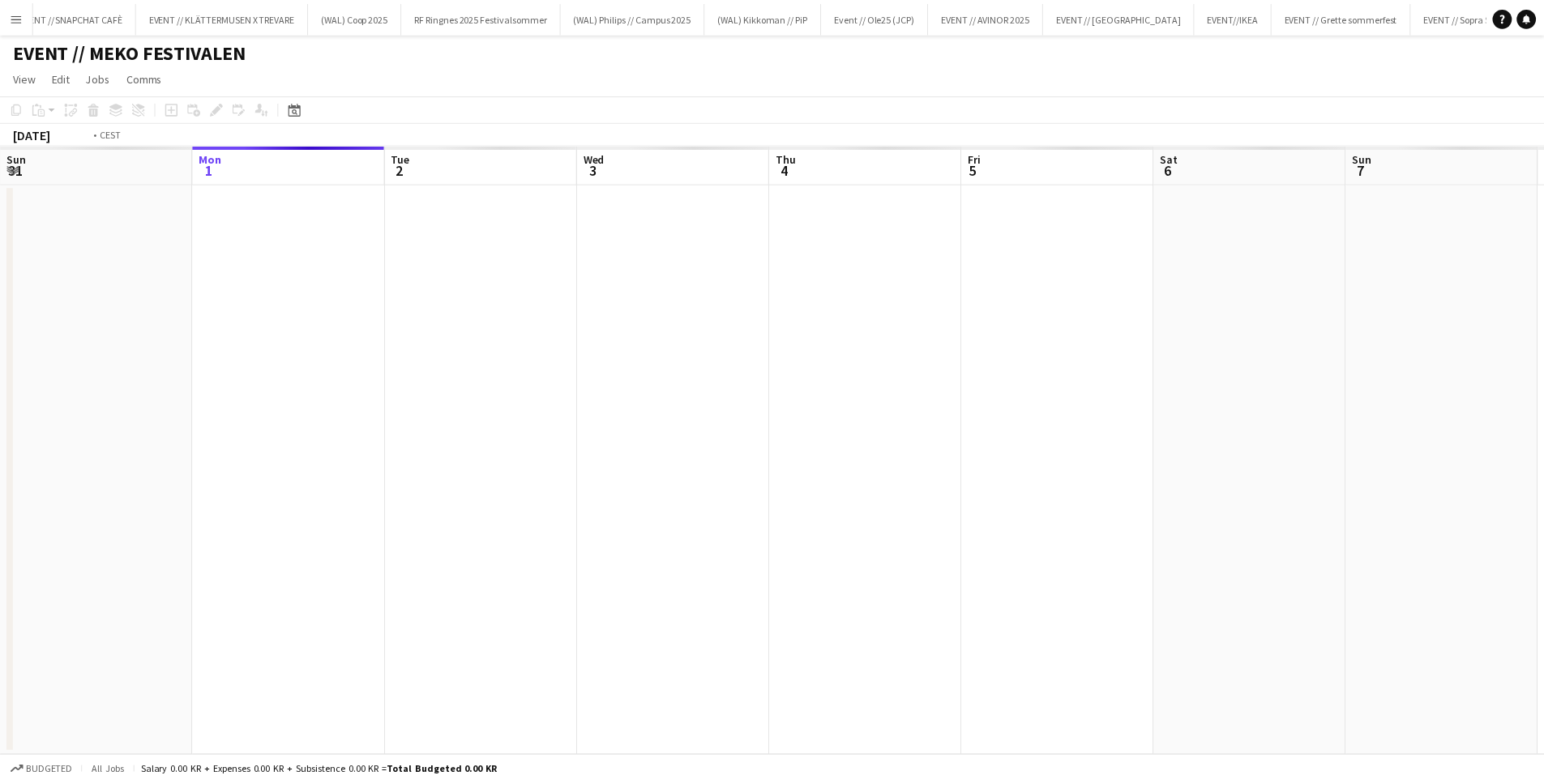
scroll to position [0, 557]
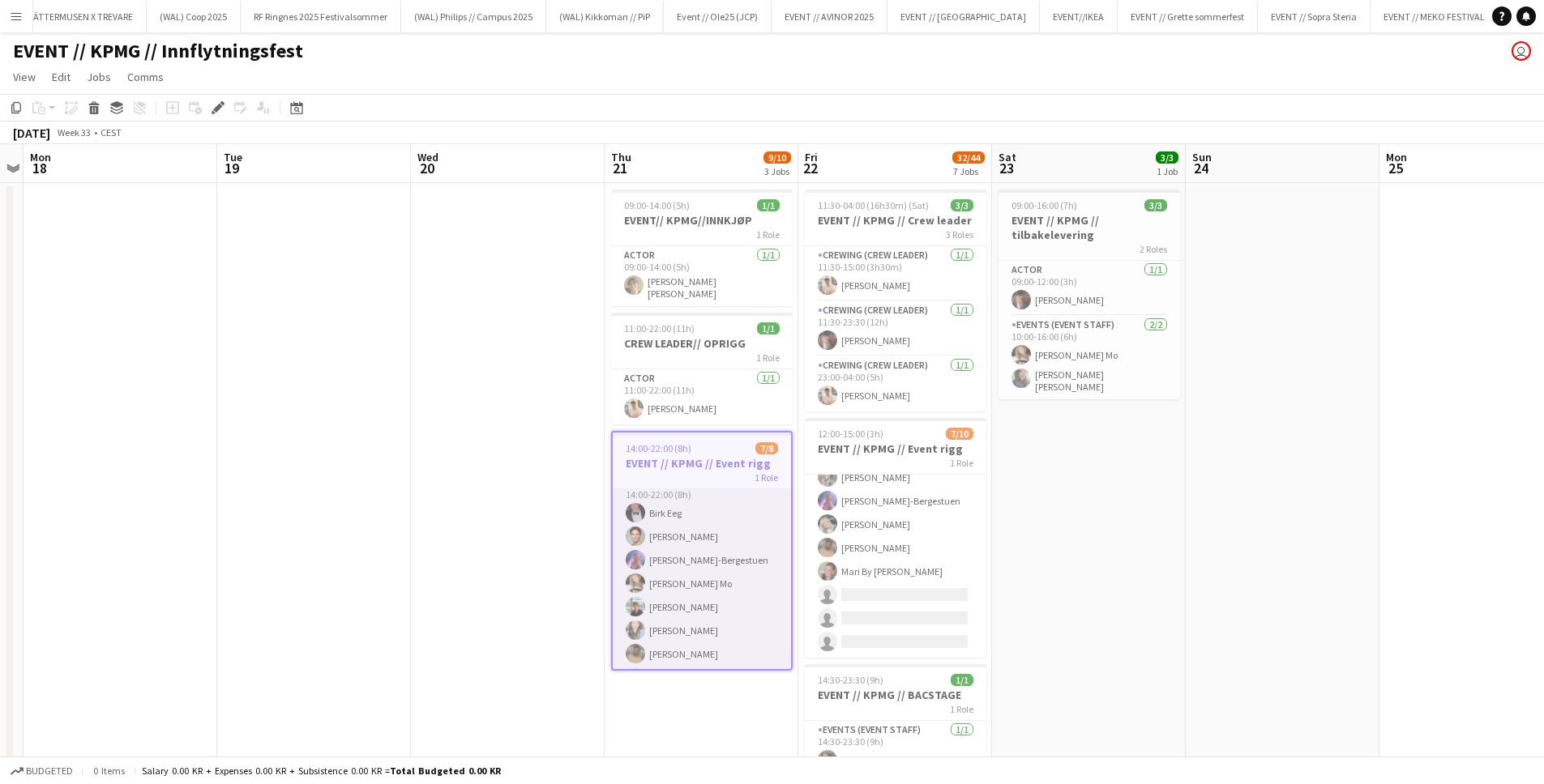
click at [689, 508] on app-card-role "Events (Event Staff) 3I 4A 7/8 14:00-22:00 (8h) Birk Eeg Ulrik Eeg Fredrikke Ty…" at bounding box center [701, 584] width 178 height 220
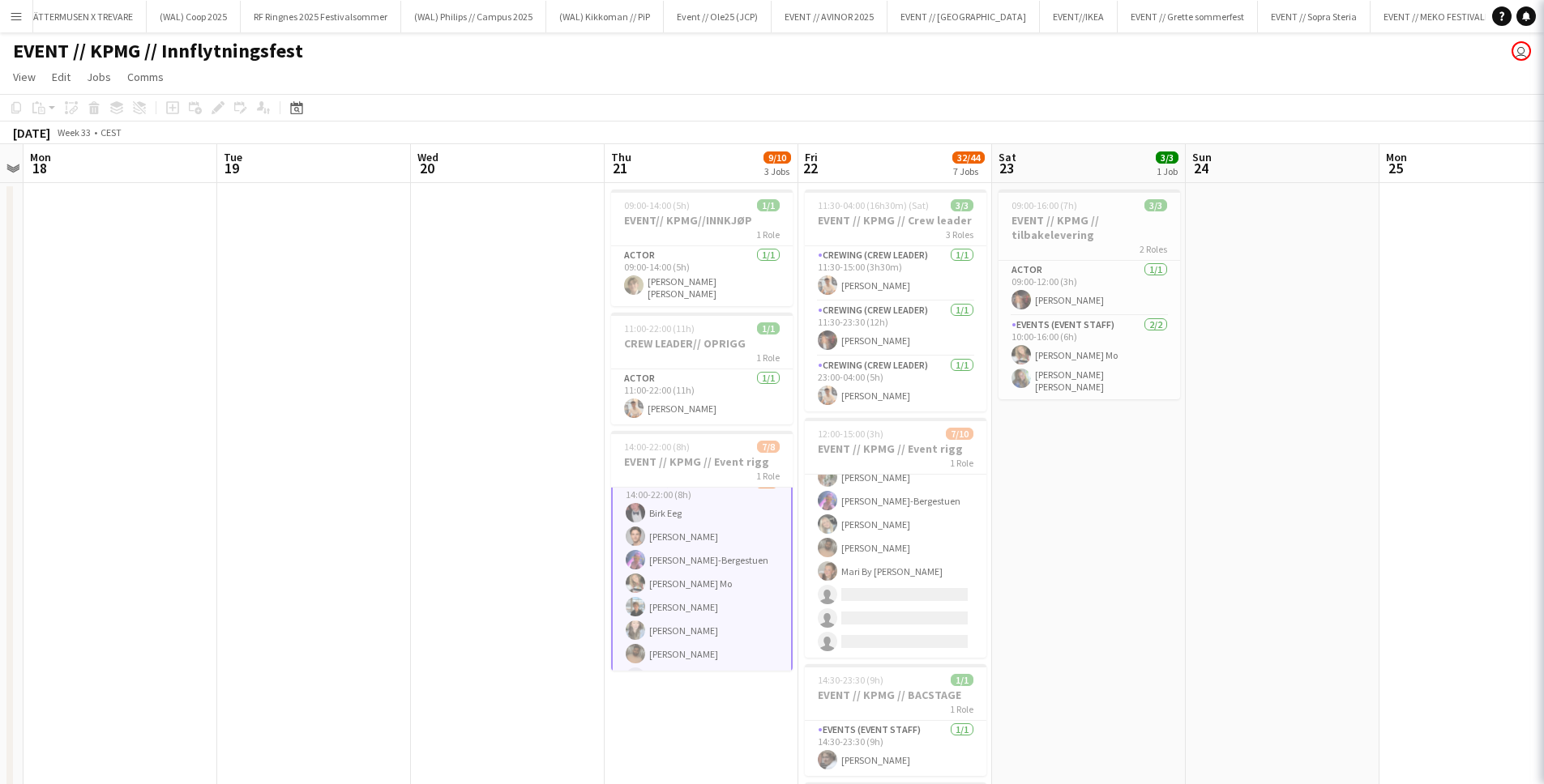
scroll to position [17, 0]
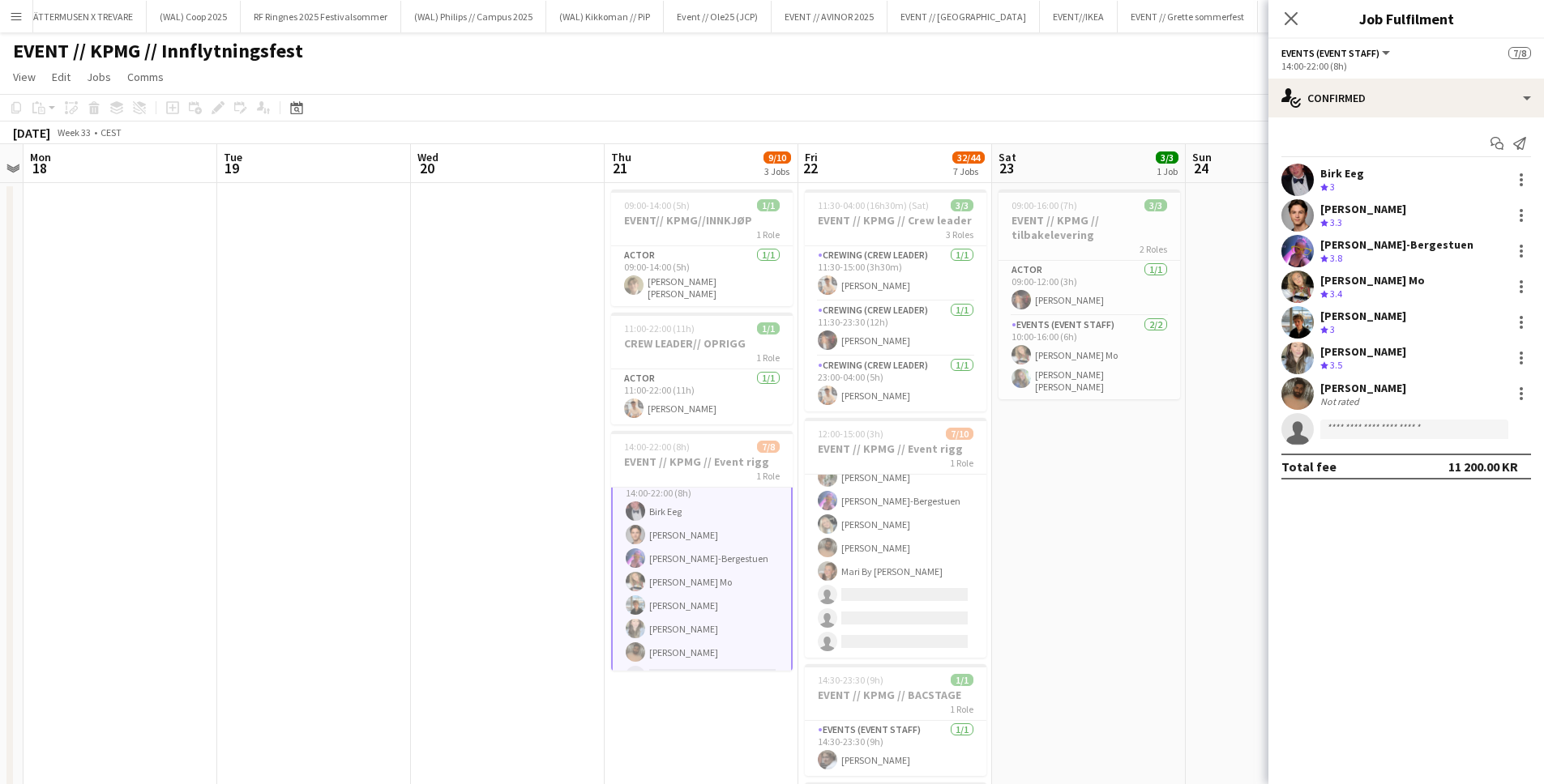
click at [700, 503] on app-card-role "Events (Event Staff) 3I 4A 7/8 14:00-22:00 (8h) Birk Eeg Ulrik Eeg Fredrikke Ty…" at bounding box center [701, 582] width 182 height 223
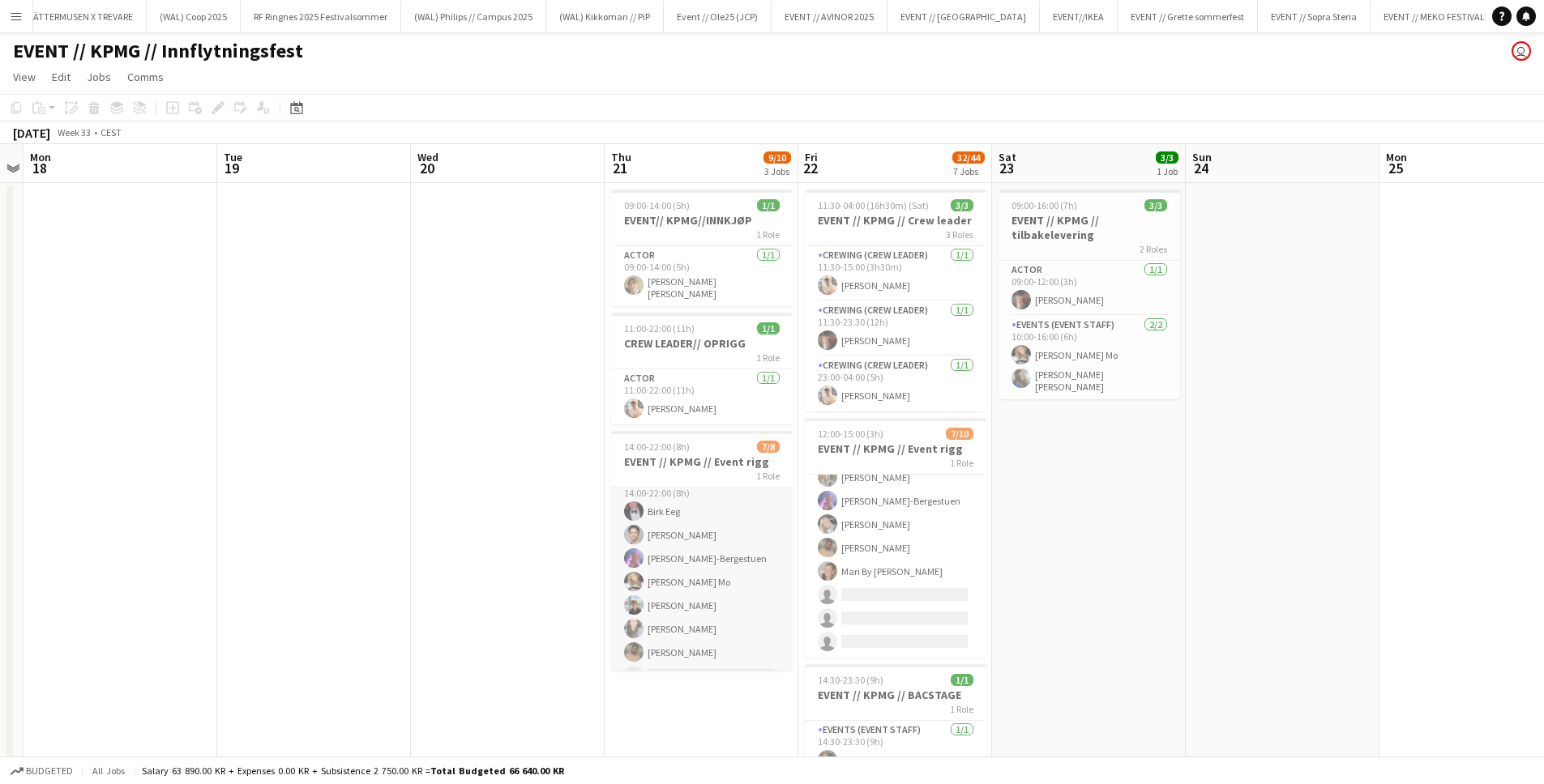
click at [700, 503] on app-card-role "Events (Event Staff) 3I 4A 7/8 14:00-22:00 (8h) Birk Eeg Ulrik Eeg Fredrikke Ty…" at bounding box center [701, 582] width 182 height 220
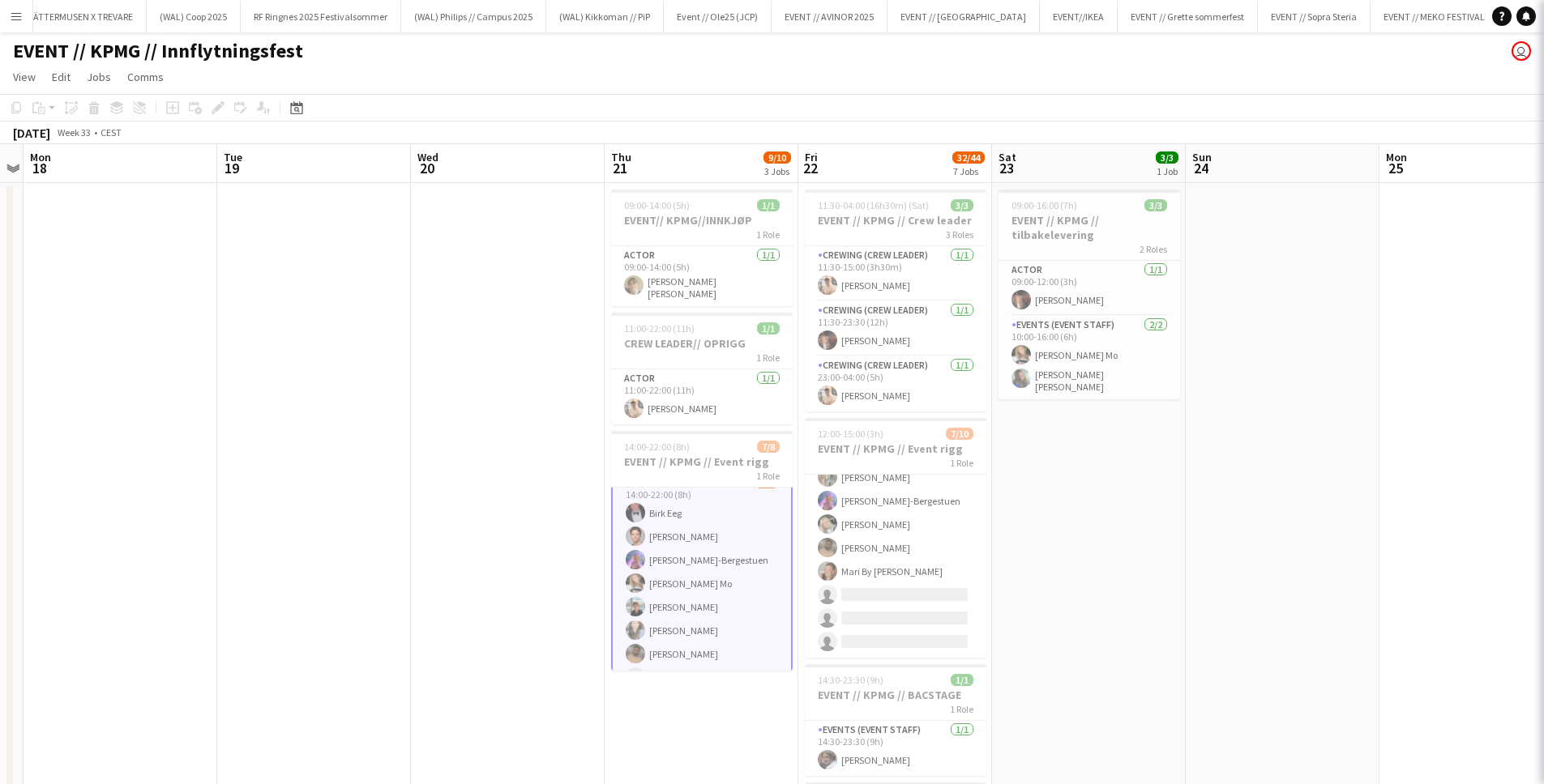
scroll to position [16, 0]
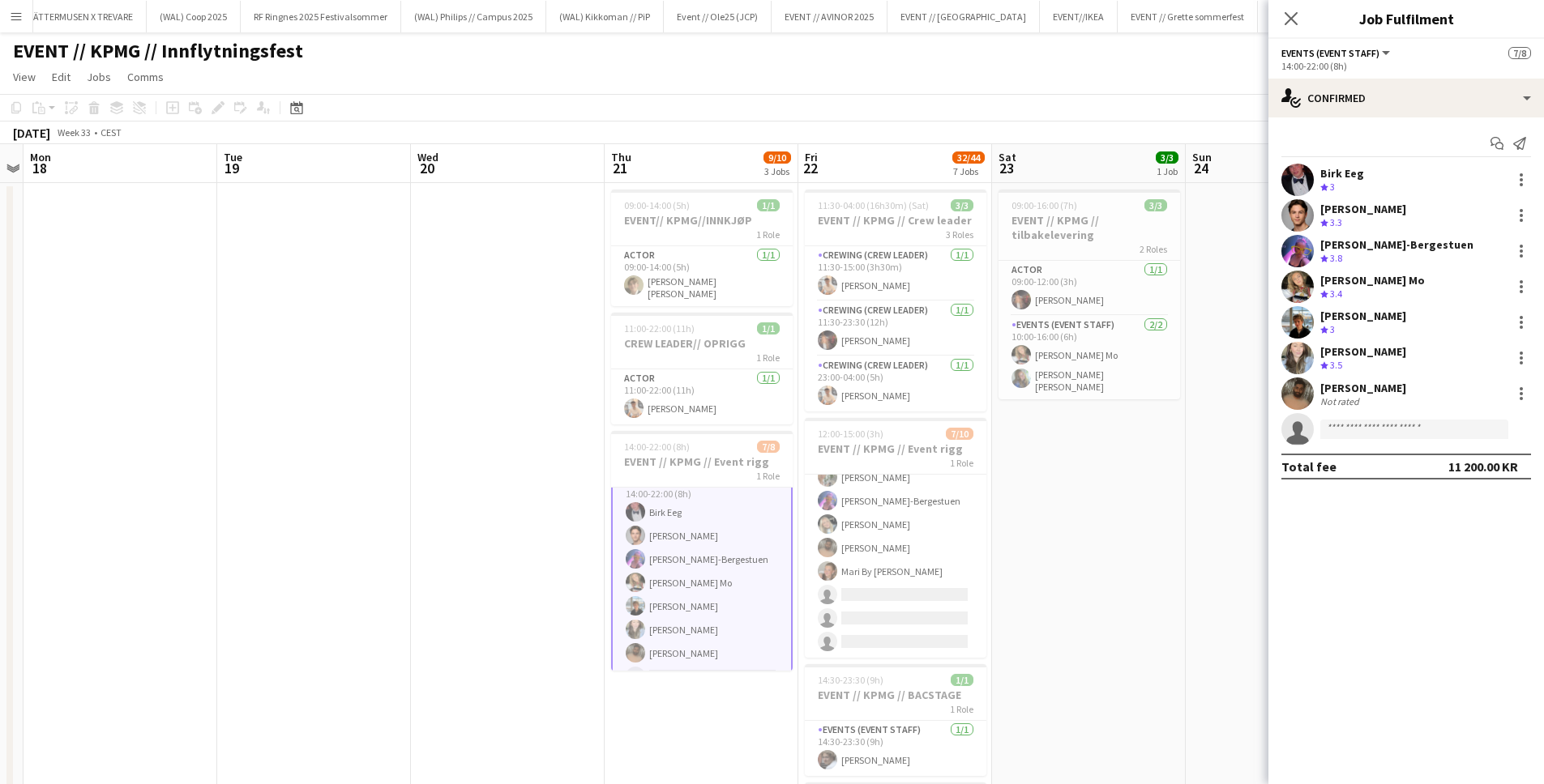
click at [700, 503] on app-card-role "Events (Event Staff) 3I 4A 7/8 14:00-22:00 (8h) Birk Eeg Ulrik Eeg Fredrikke Ty…" at bounding box center [701, 583] width 182 height 223
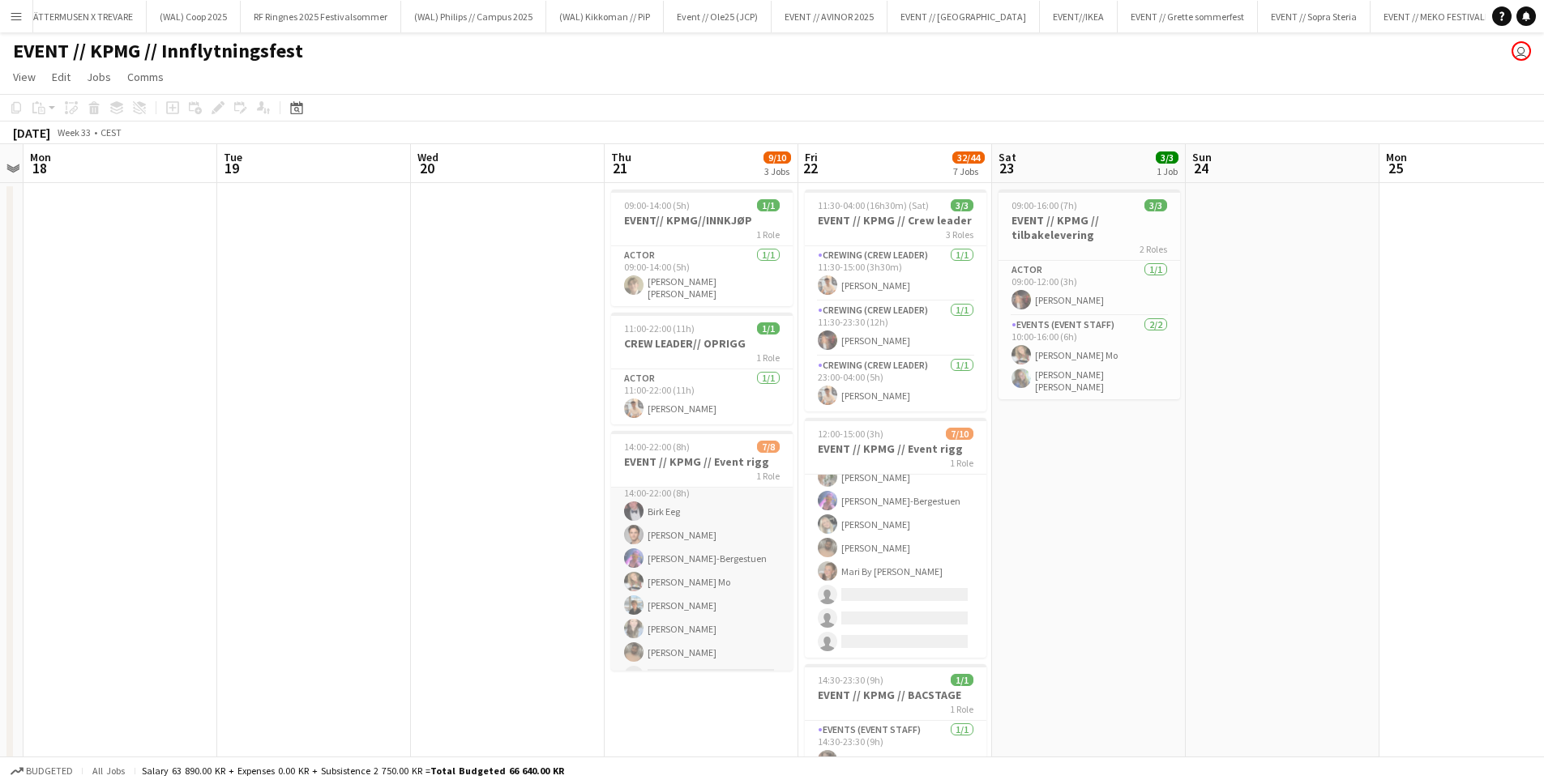
click at [700, 503] on app-card-role "Events (Event Staff) 3I 4A 7/8 14:00-22:00 (8h) Birk Eeg Ulrik Eeg Fredrikke Ty…" at bounding box center [701, 582] width 182 height 220
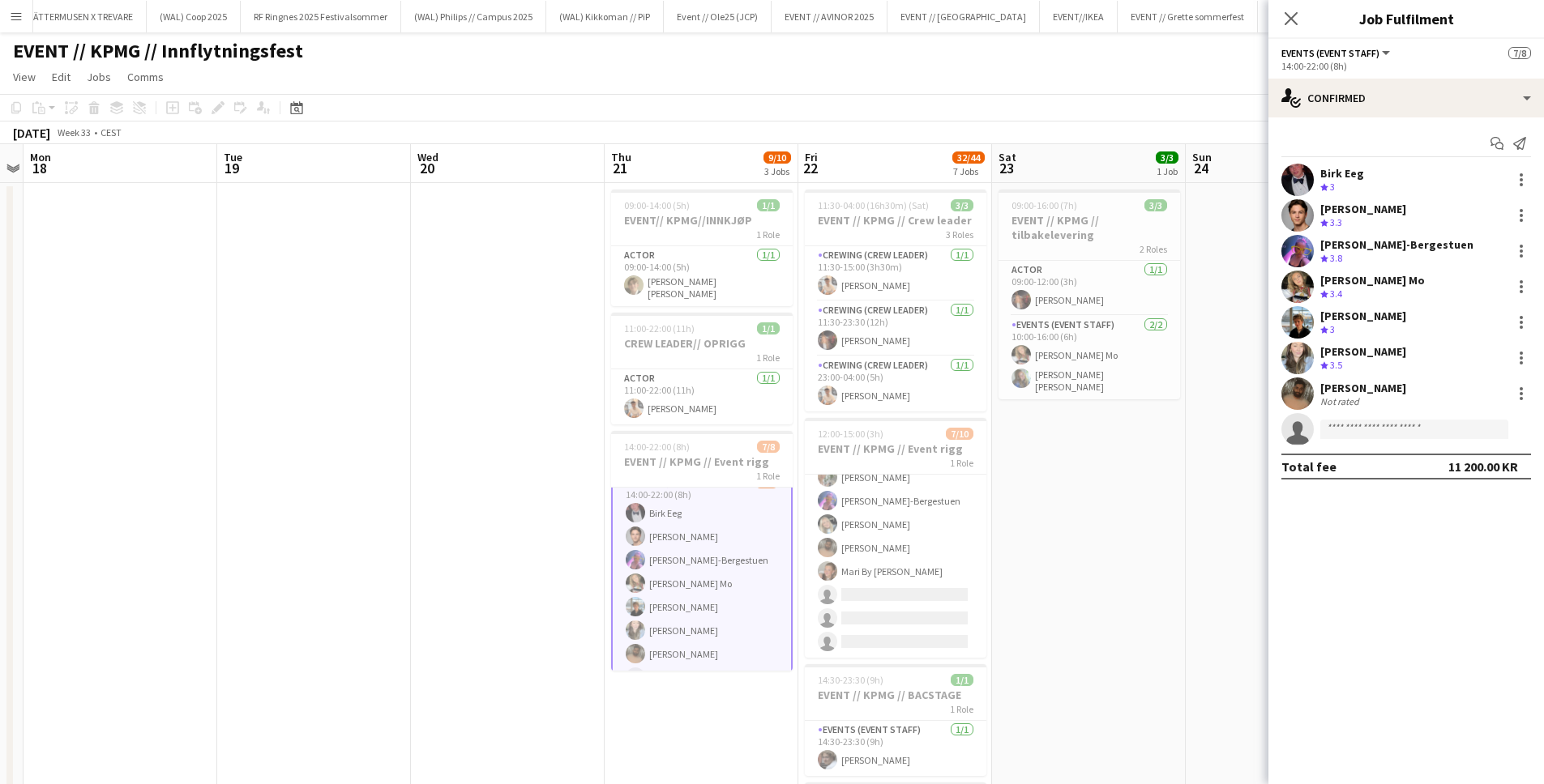
scroll to position [17, 0]
click at [711, 513] on app-card-role "Events (Event Staff) 3I 4A 7/8 14:00-22:00 (8h) Birk Eeg Ulrik Eeg Fredrikke Ty…" at bounding box center [701, 582] width 182 height 223
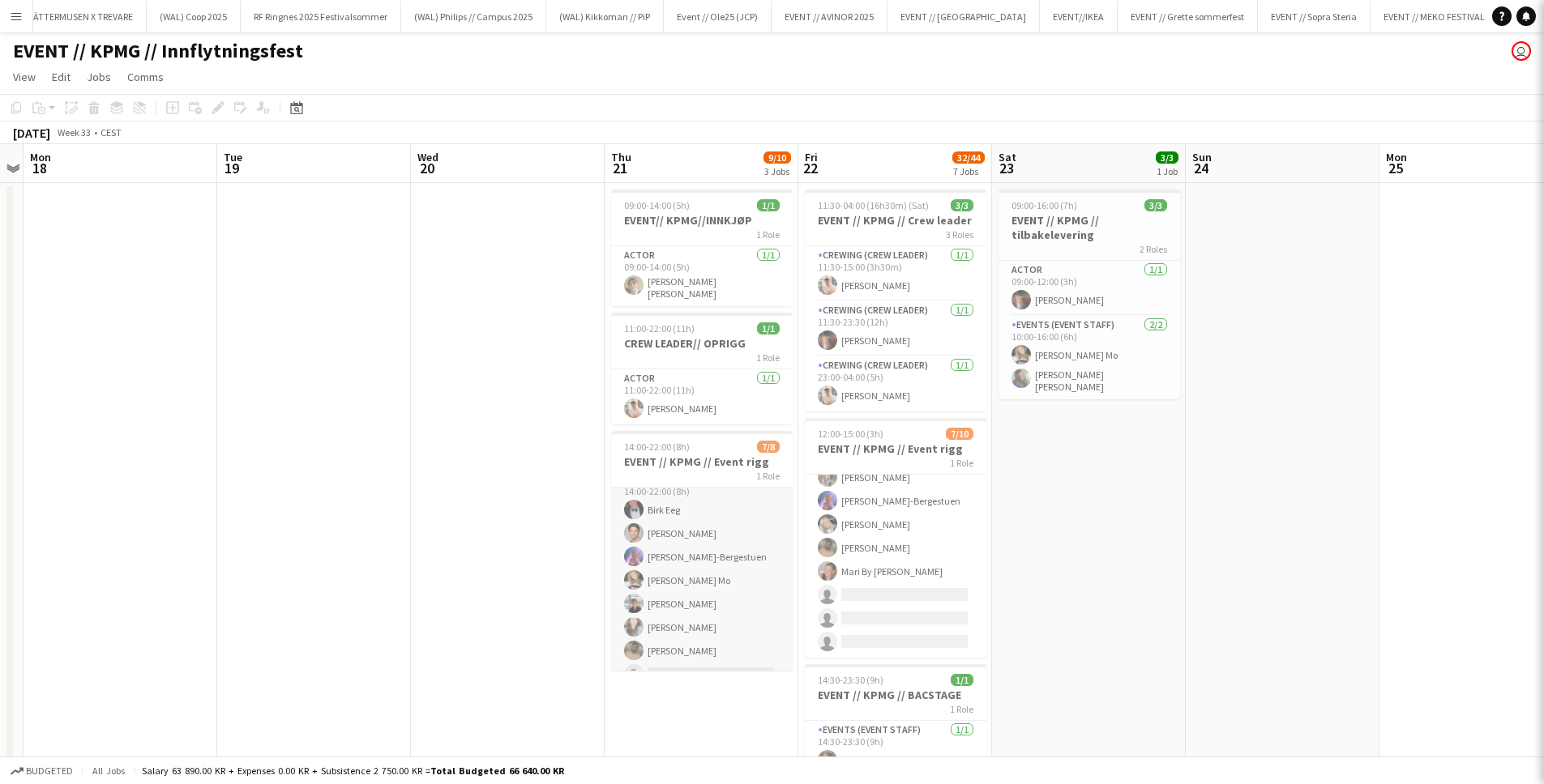
scroll to position [16, 0]
